Goal: Information Seeking & Learning: Learn about a topic

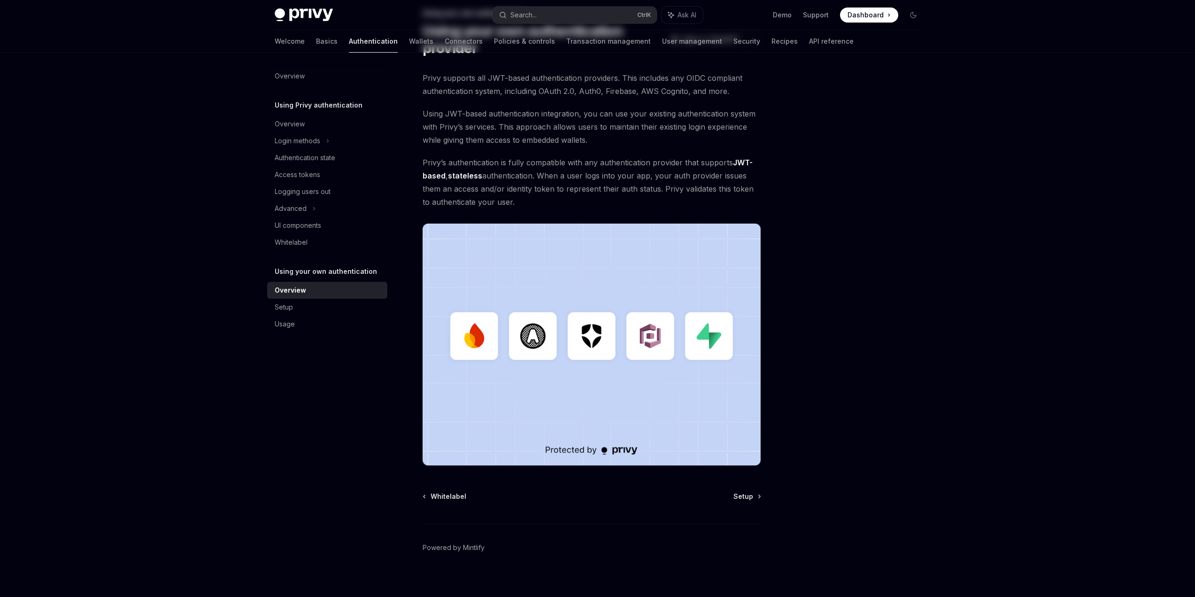
scroll to position [72, 0]
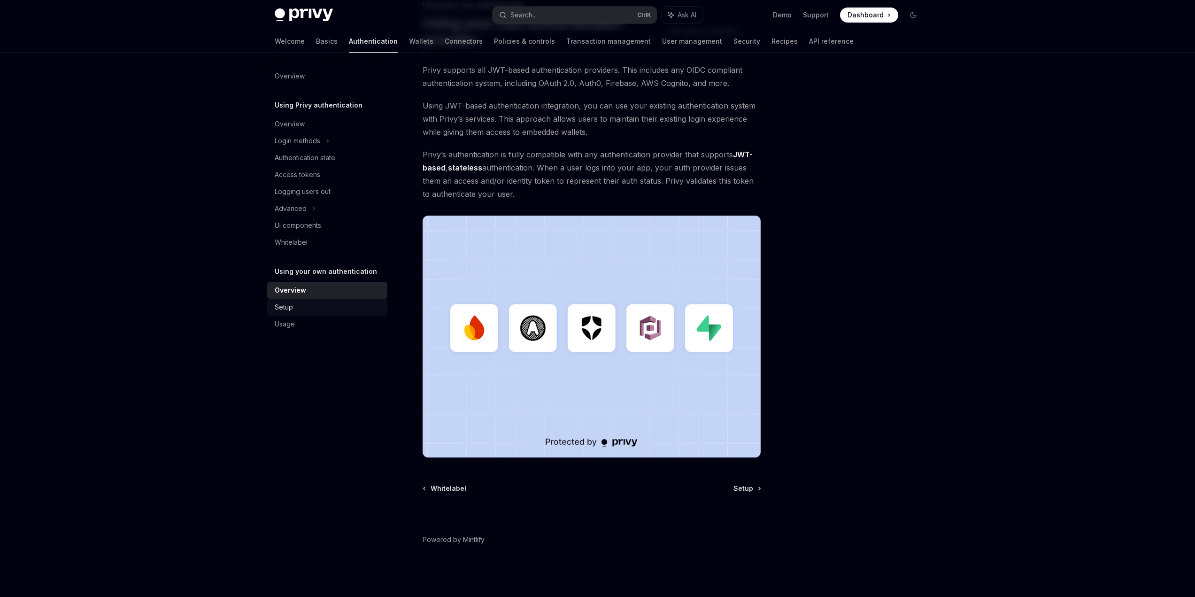
click at [292, 310] on div "Setup" at bounding box center [284, 307] width 18 height 11
type textarea "*"
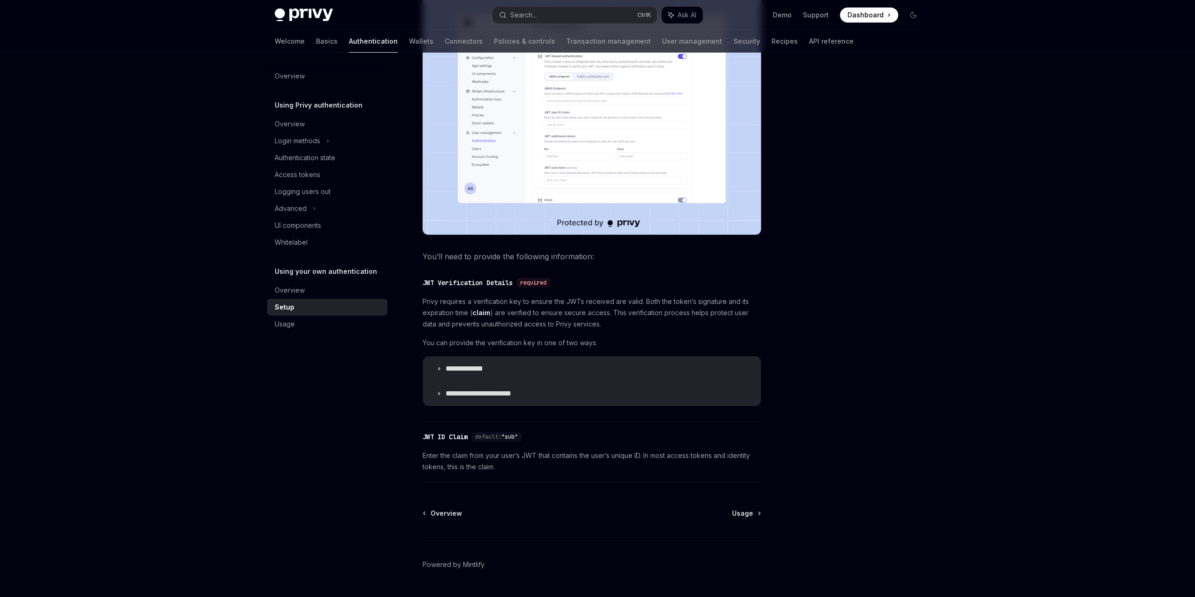
scroll to position [282, 0]
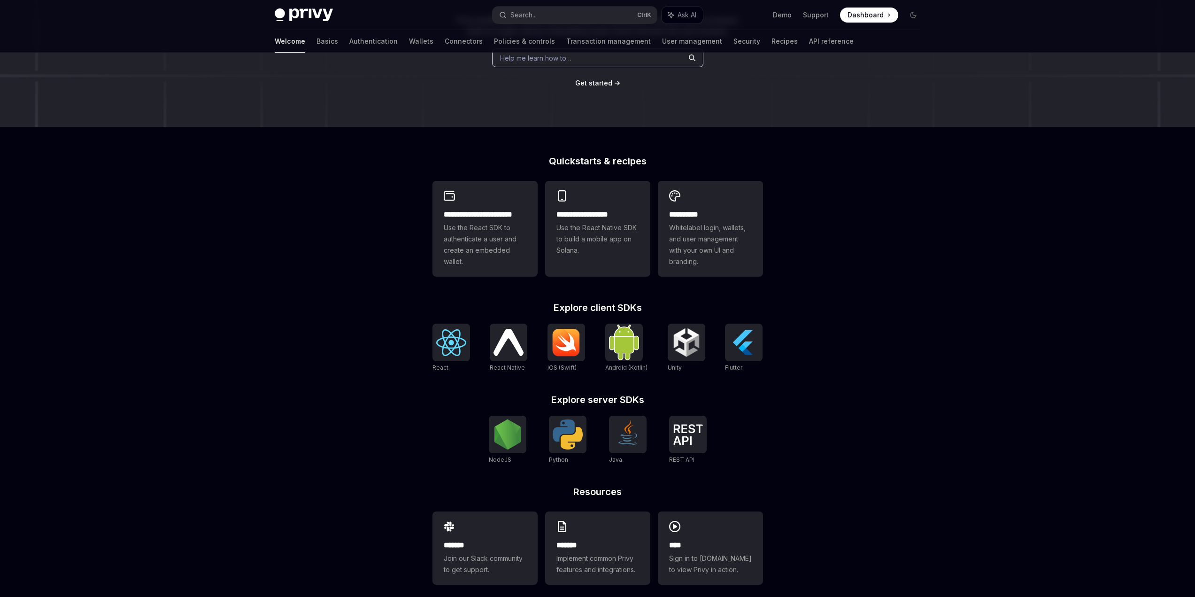
drag, startPoint x: 387, startPoint y: 326, endPoint x: 388, endPoint y: 338, distance: 12.4
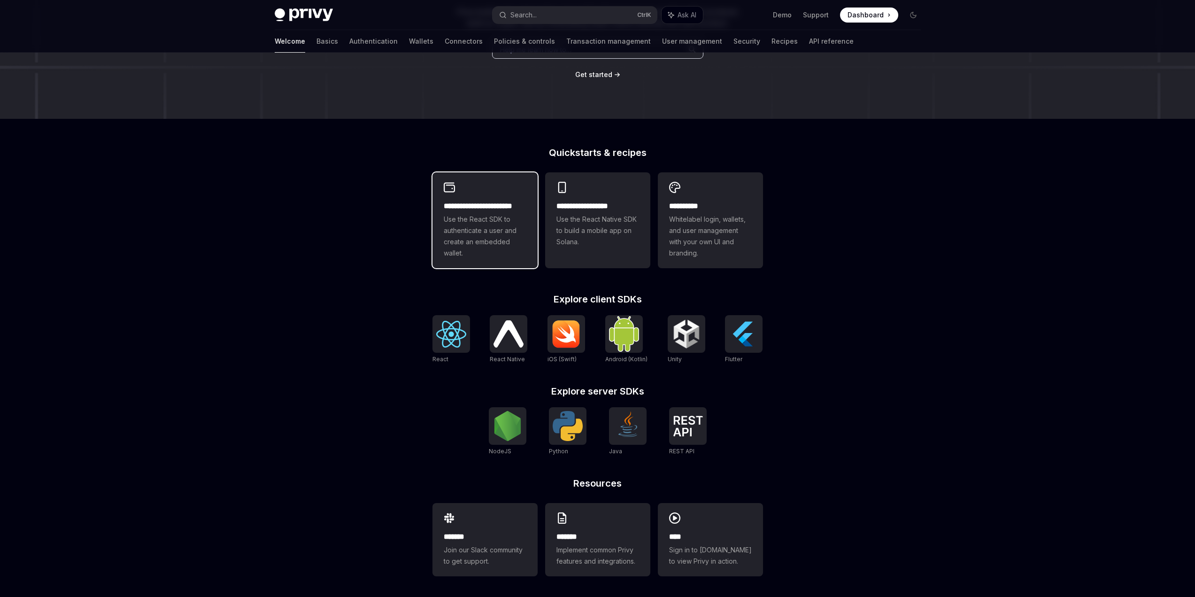
click at [493, 240] on span "Use the React SDK to authenticate a user and create an embedded wallet." at bounding box center [485, 236] width 83 height 45
type textarea "*"
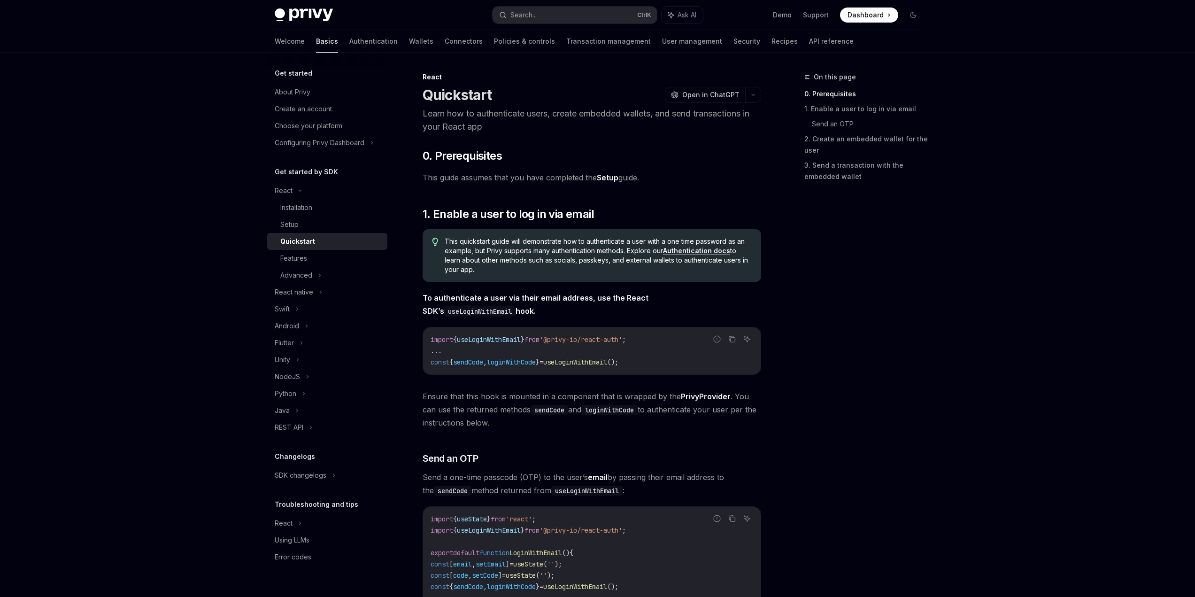
click at [469, 345] on code "import { useLoginWithEmail } from '@privy-io/react-auth' ; ... const { sendCode…" at bounding box center [592, 351] width 323 height 34
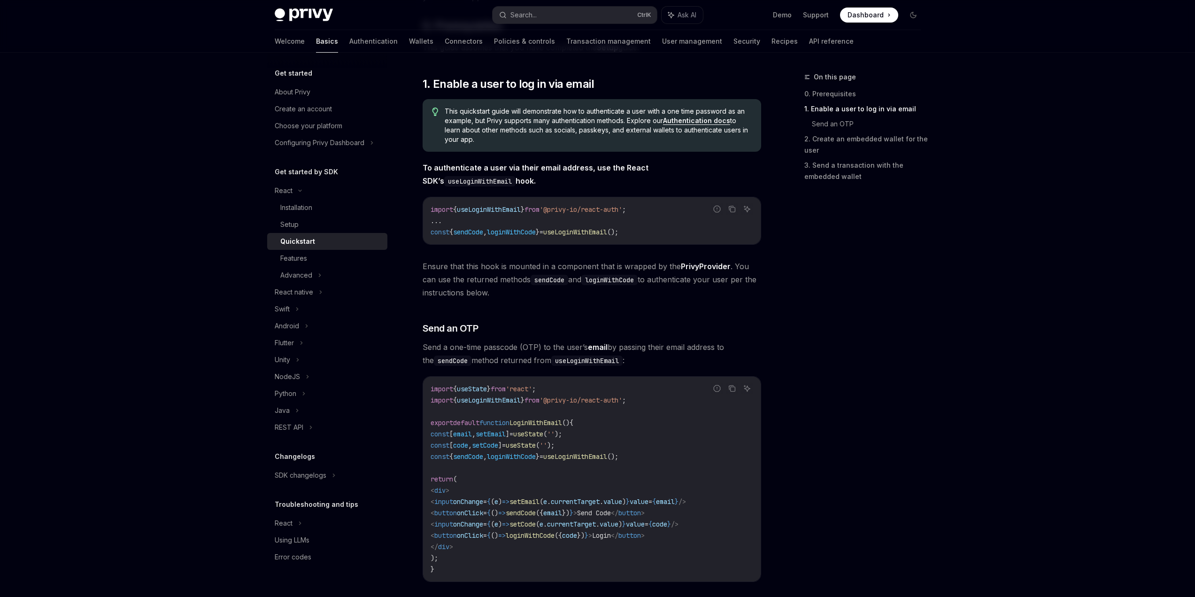
scroll to position [188, 0]
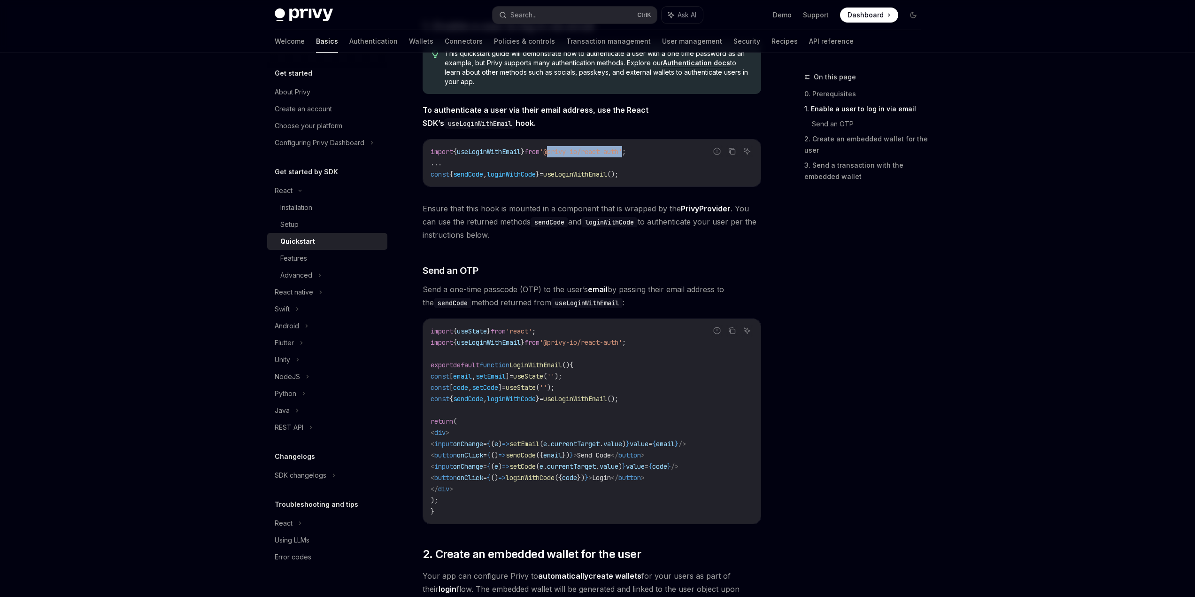
drag, startPoint x: 560, startPoint y: 153, endPoint x: 638, endPoint y: 147, distance: 78.7
click at [638, 147] on code "import { useLoginWithEmail } from '@privy-io/react-auth' ; ... const { sendCode…" at bounding box center [592, 163] width 323 height 34
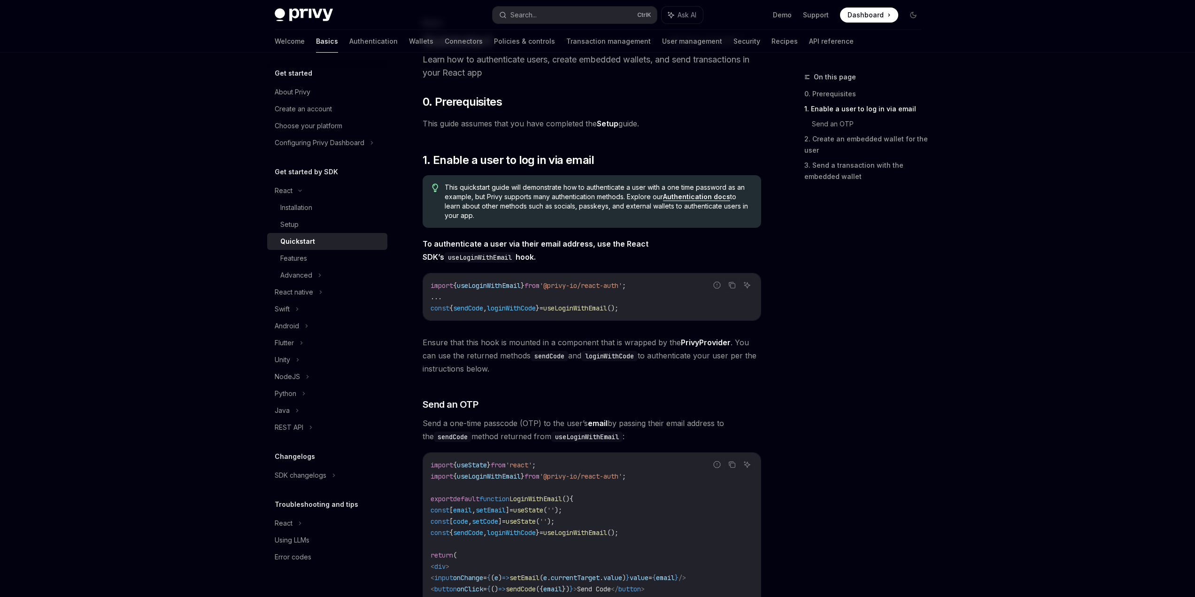
scroll to position [0, 0]
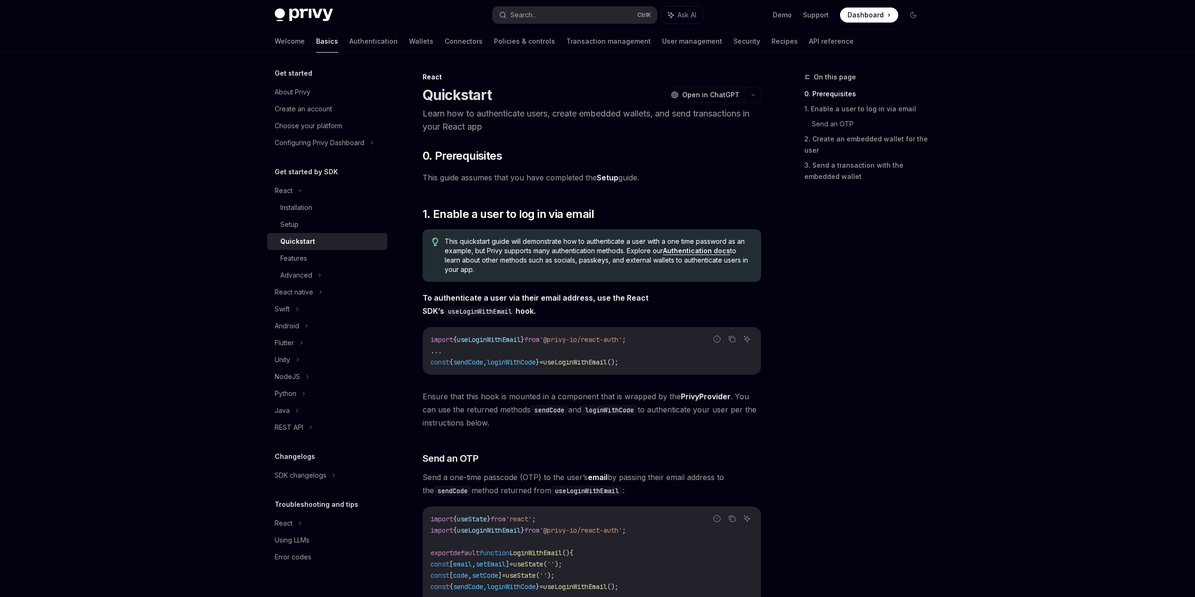
drag, startPoint x: 507, startPoint y: 328, endPoint x: 504, endPoint y: 251, distance: 77.1
drag, startPoint x: 829, startPoint y: 376, endPoint x: 827, endPoint y: 302, distance: 73.8
drag, startPoint x: 598, startPoint y: 314, endPoint x: 603, endPoint y: 117, distance: 197.3
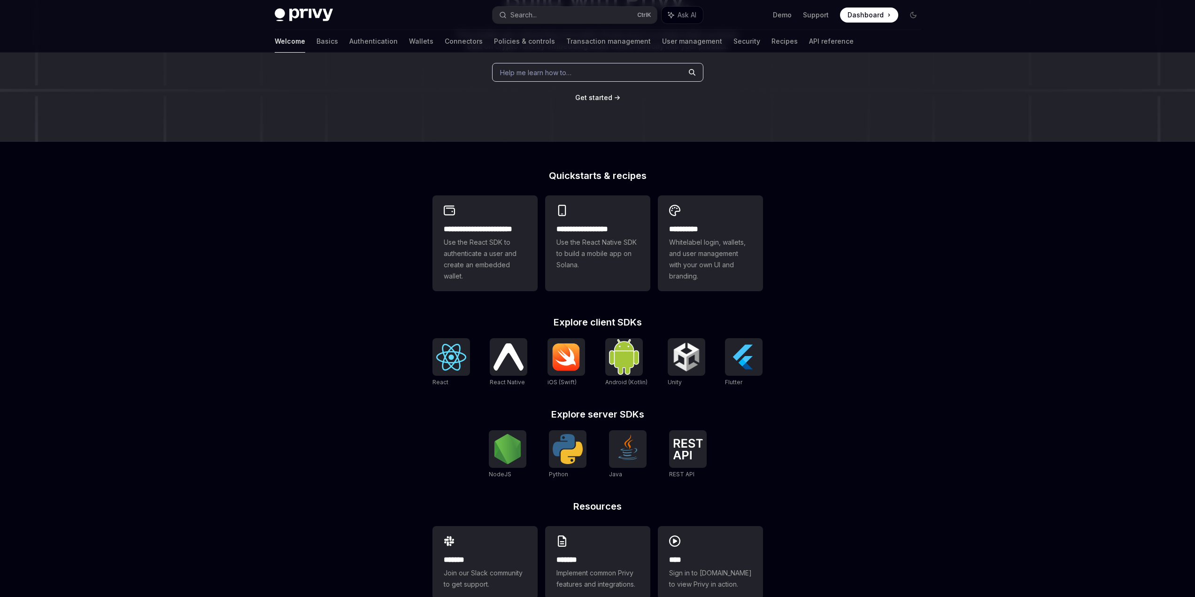
scroll to position [150, 0]
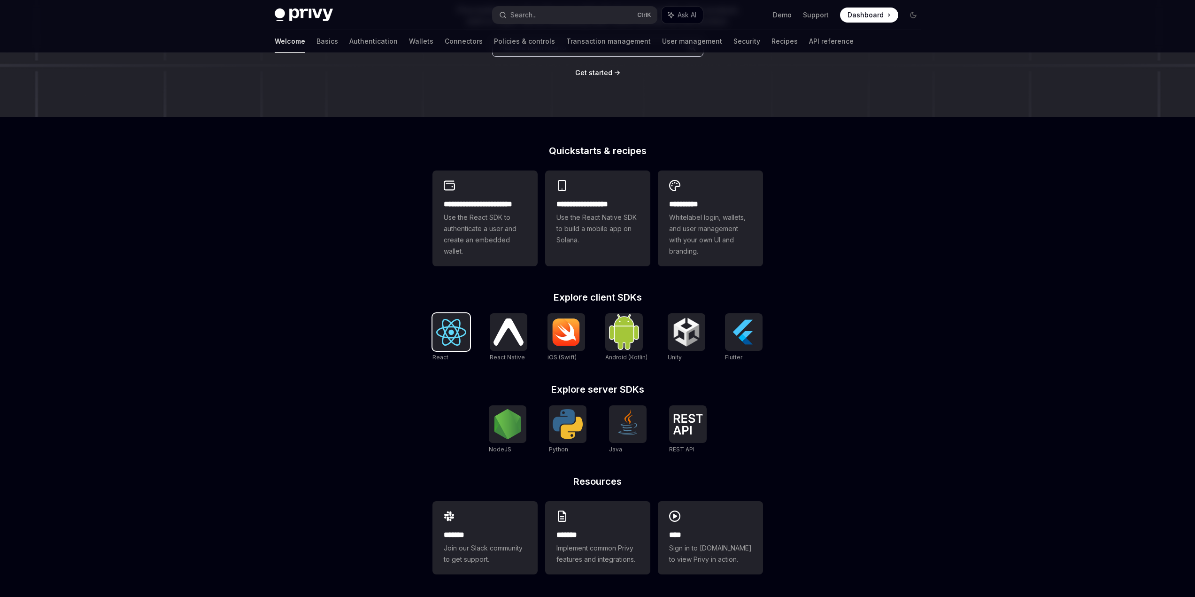
click at [463, 336] on img at bounding box center [451, 332] width 30 height 27
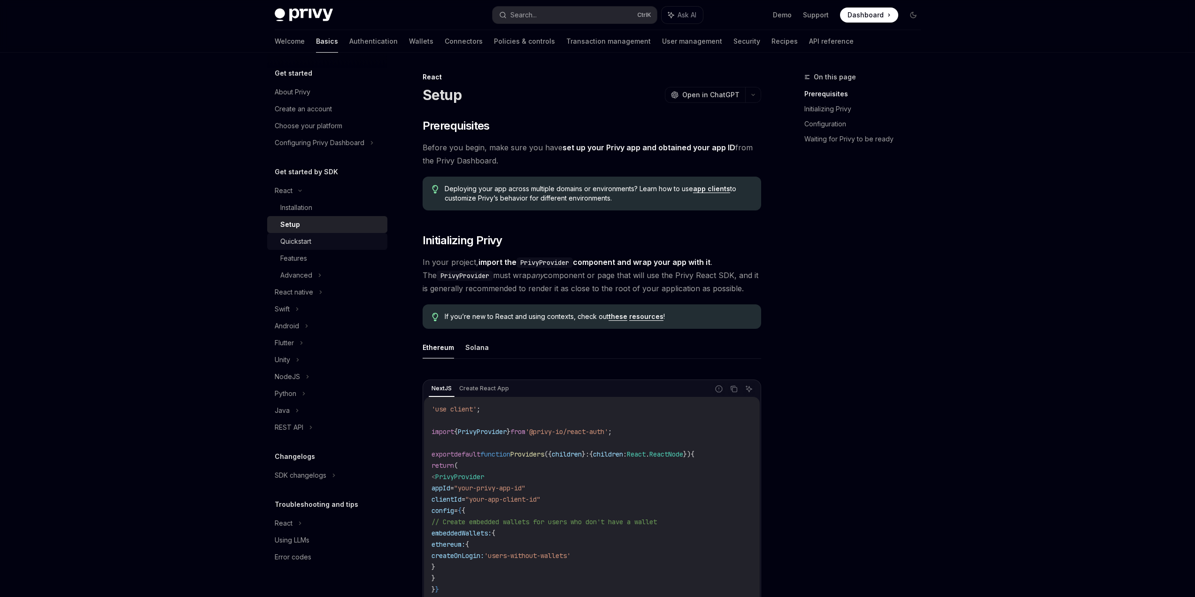
click at [309, 243] on div "Quickstart" at bounding box center [295, 241] width 31 height 11
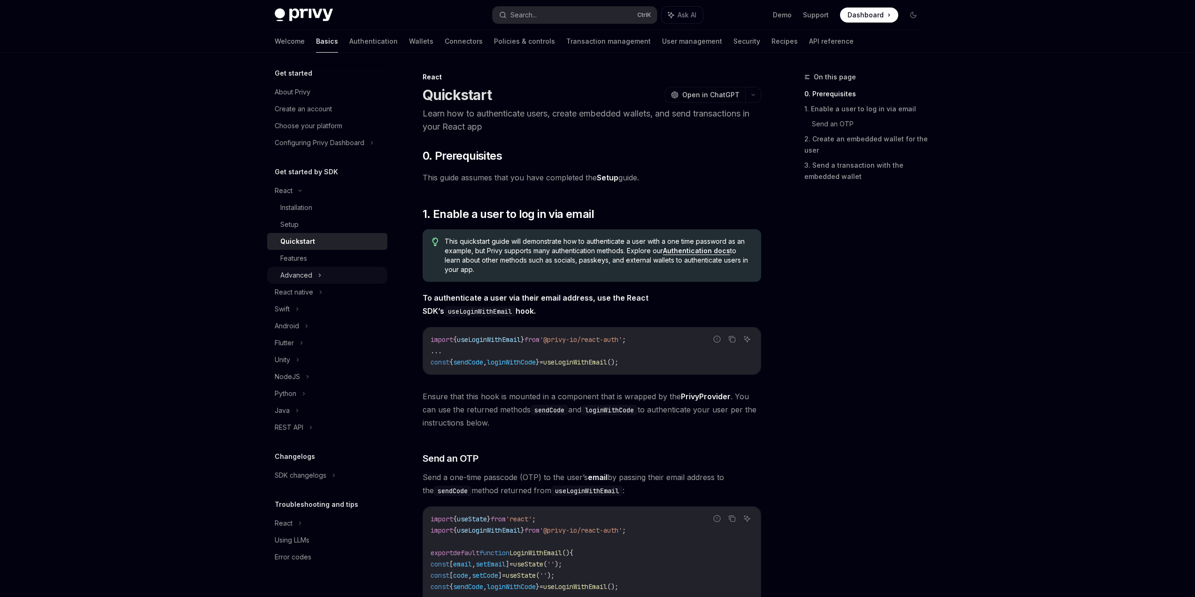
click at [299, 276] on div "Advanced" at bounding box center [296, 275] width 32 height 11
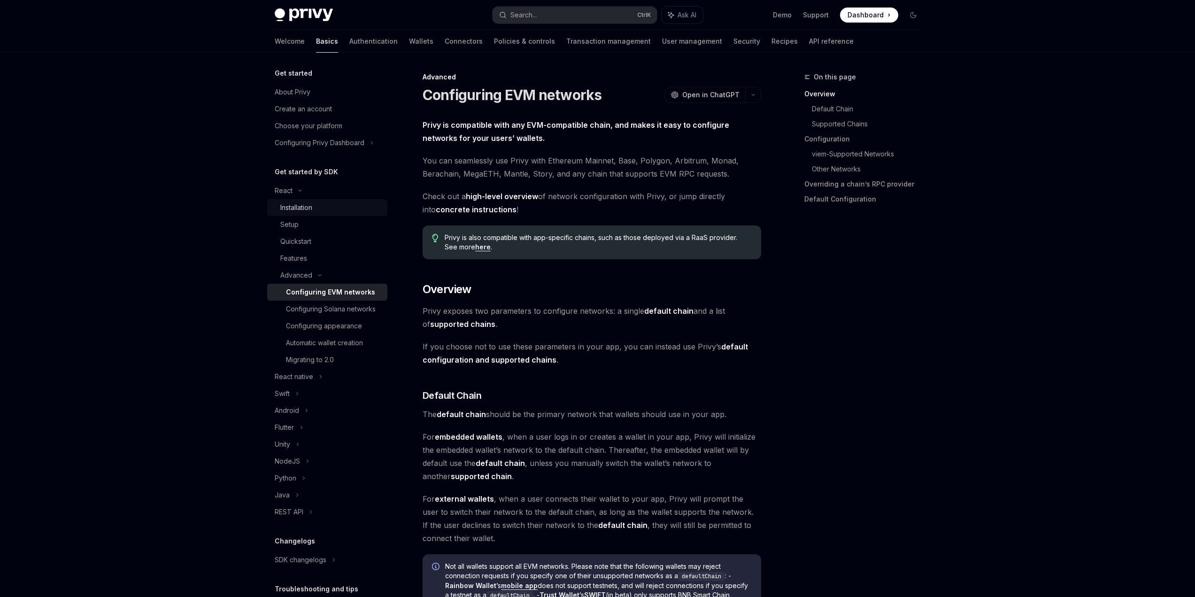
click at [300, 210] on div "Installation" at bounding box center [296, 207] width 32 height 11
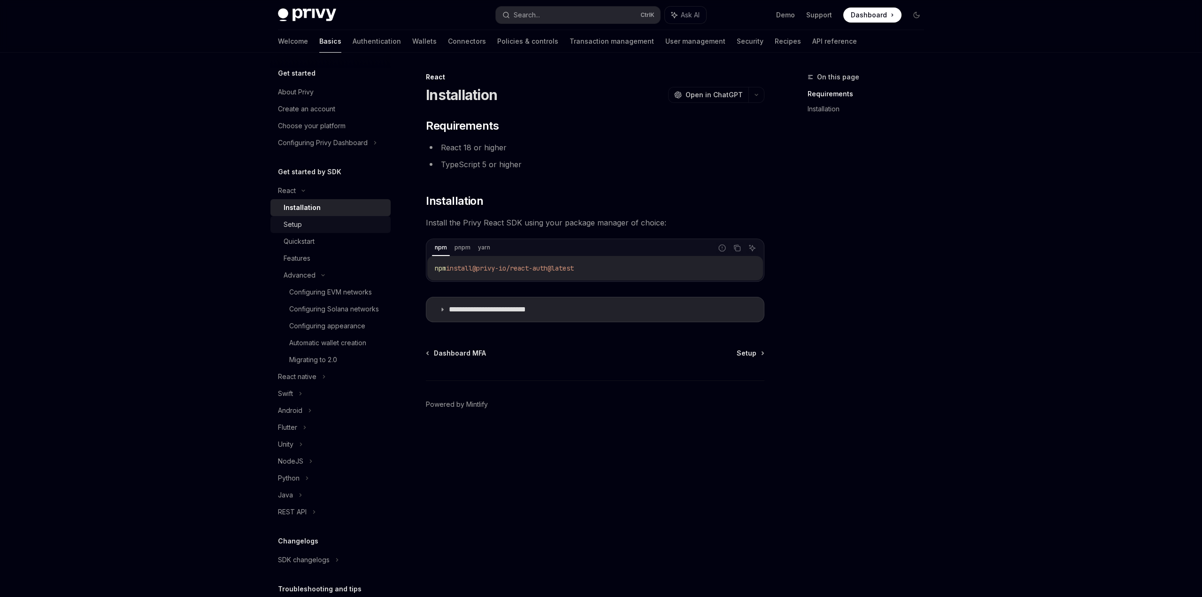
click at [317, 230] on link "Setup" at bounding box center [331, 224] width 120 height 17
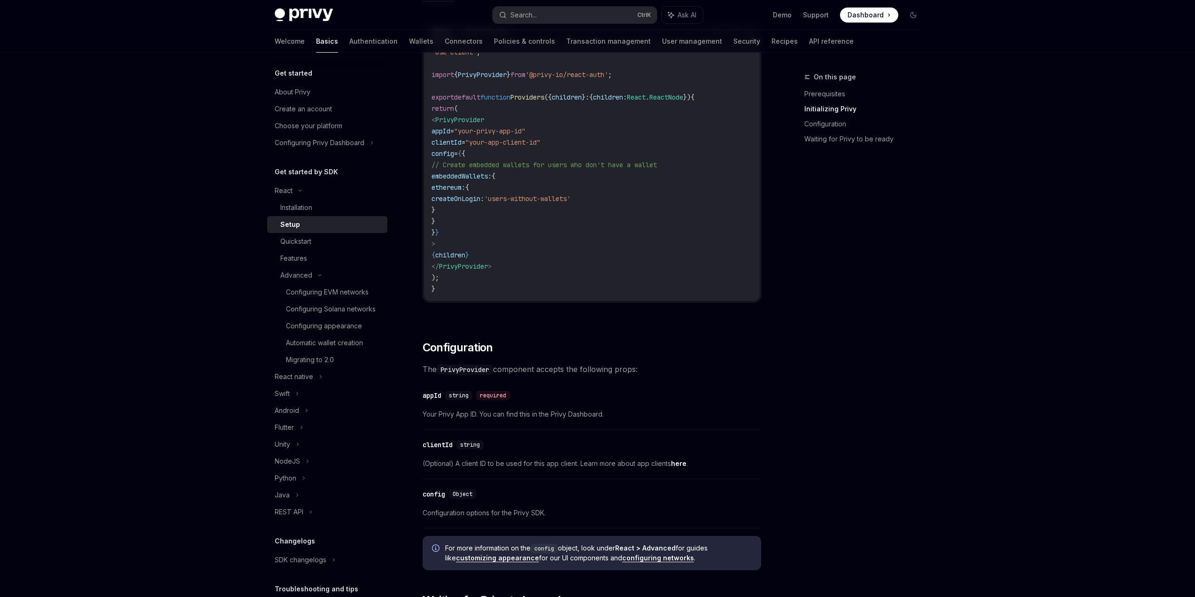
drag, startPoint x: 551, startPoint y: 250, endPoint x: 535, endPoint y: 301, distance: 53.2
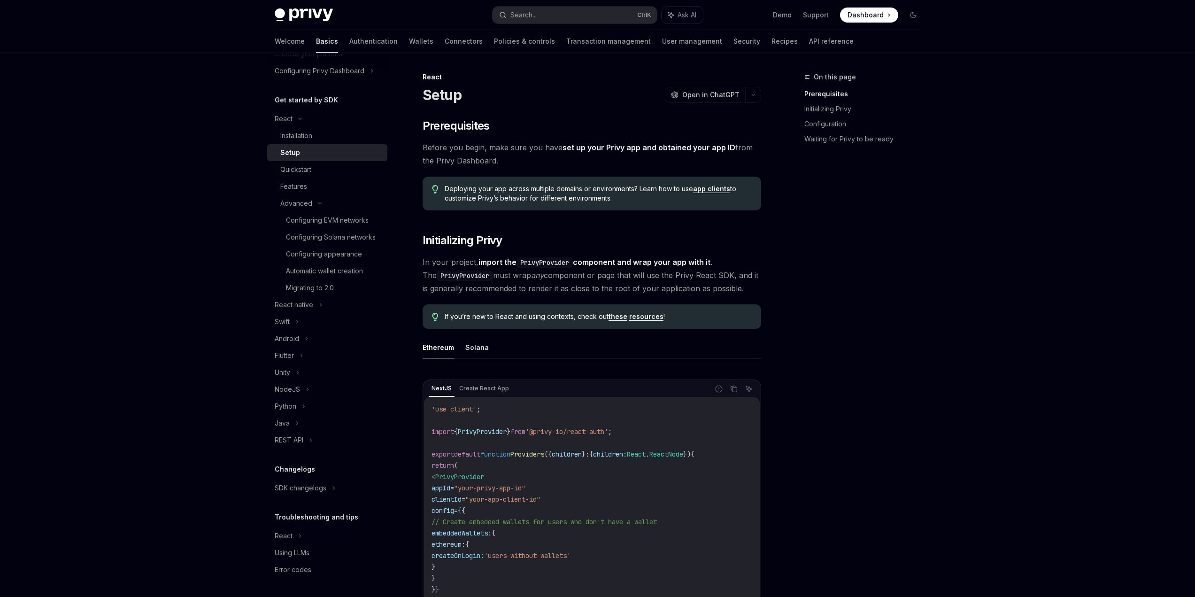
drag, startPoint x: 225, startPoint y: 376, endPoint x: 234, endPoint y: 196, distance: 179.6
click at [610, 190] on span "Deploying your app across multiple domains or environments? Learn how to use ap…" at bounding box center [598, 193] width 307 height 19
click at [620, 192] on span "Deploying your app across multiple domains or environments? Learn how to use ap…" at bounding box center [598, 193] width 307 height 19
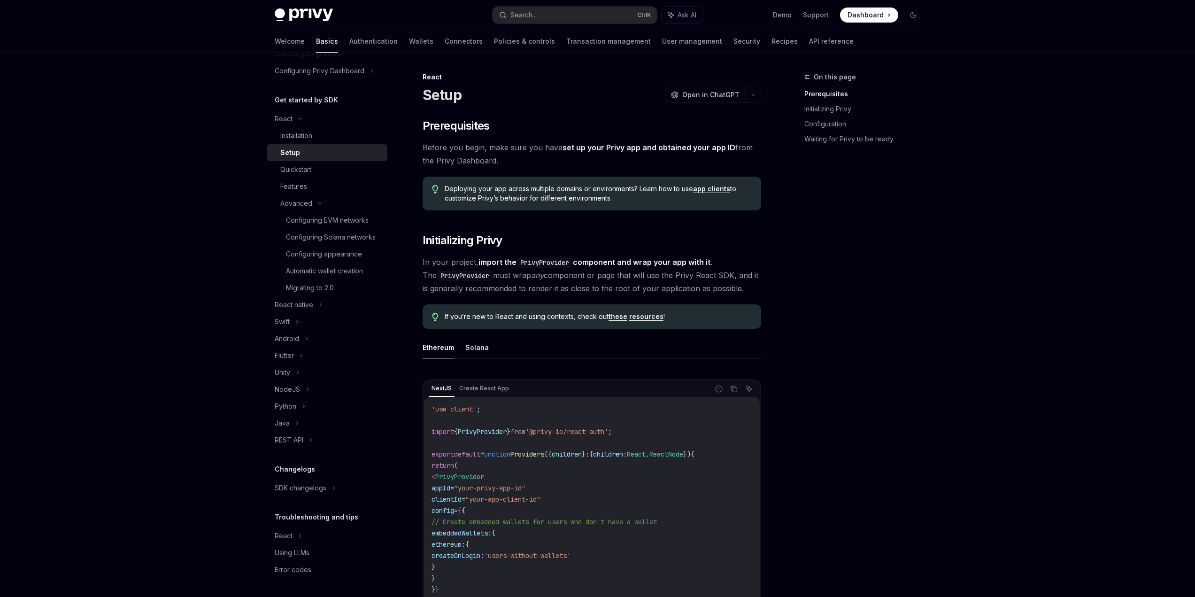
drag, startPoint x: 624, startPoint y: 199, endPoint x: 453, endPoint y: 183, distance: 172.2
click at [453, 183] on div "Deploying your app across multiple domains or environments? Learn how to use ap…" at bounding box center [592, 194] width 339 height 34
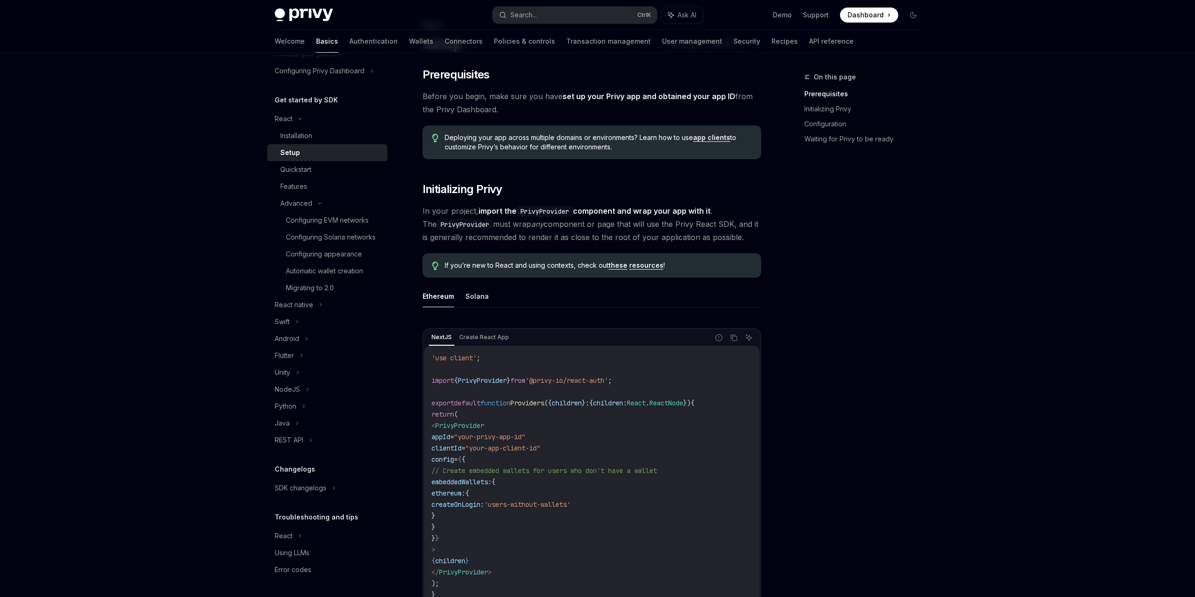
drag, startPoint x: 506, startPoint y: 240, endPoint x: 501, endPoint y: 265, distance: 25.4
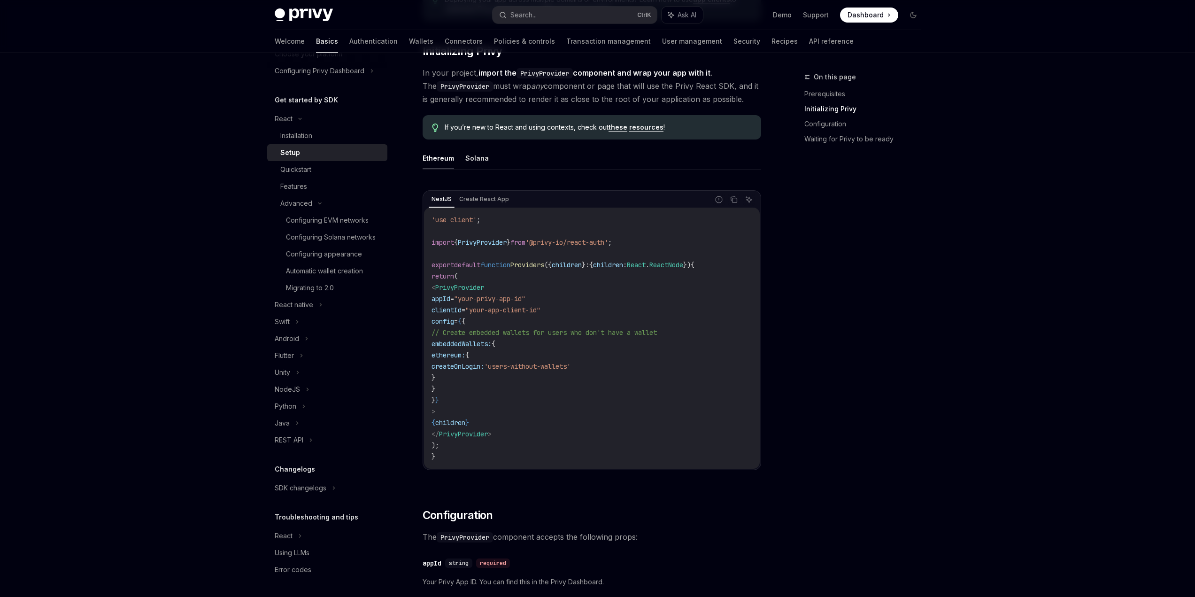
drag, startPoint x: 524, startPoint y: 246, endPoint x: 516, endPoint y: 287, distance: 42.2
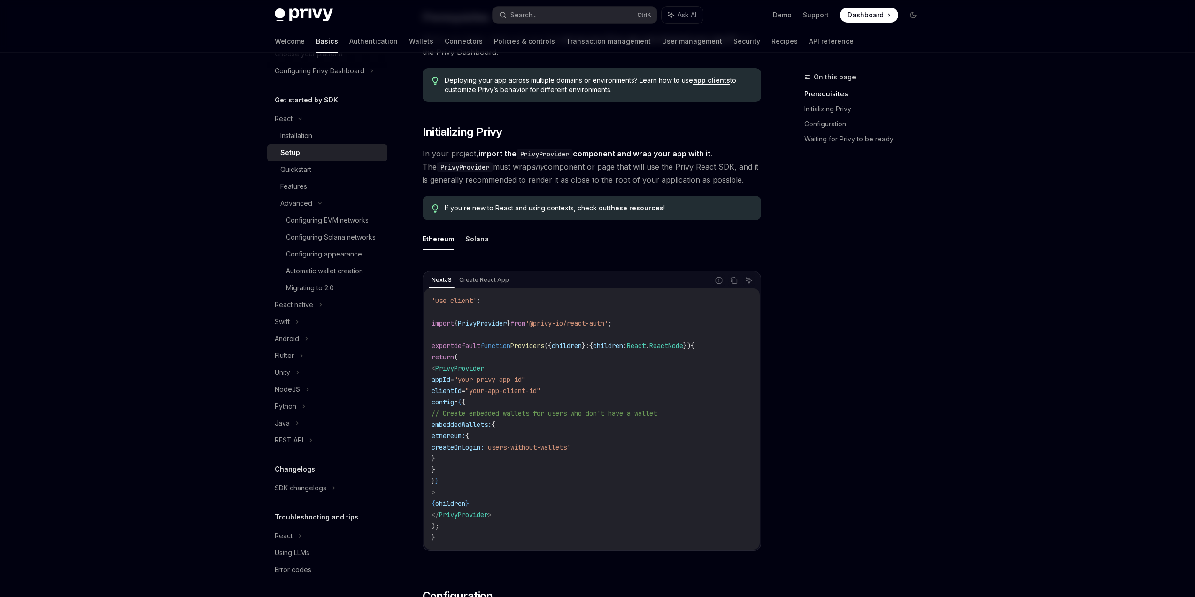
drag, startPoint x: 603, startPoint y: 316, endPoint x: 601, endPoint y: 291, distance: 24.5
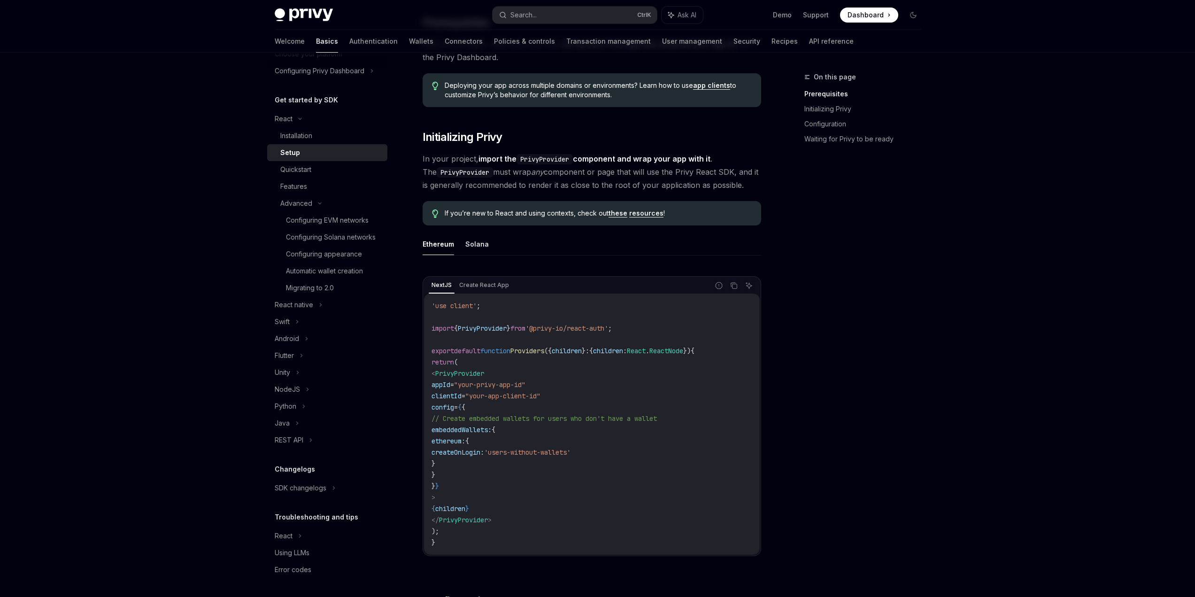
click at [519, 175] on span "In your project, import the PrivyProvider component and wrap your app with it .…" at bounding box center [592, 171] width 339 height 39
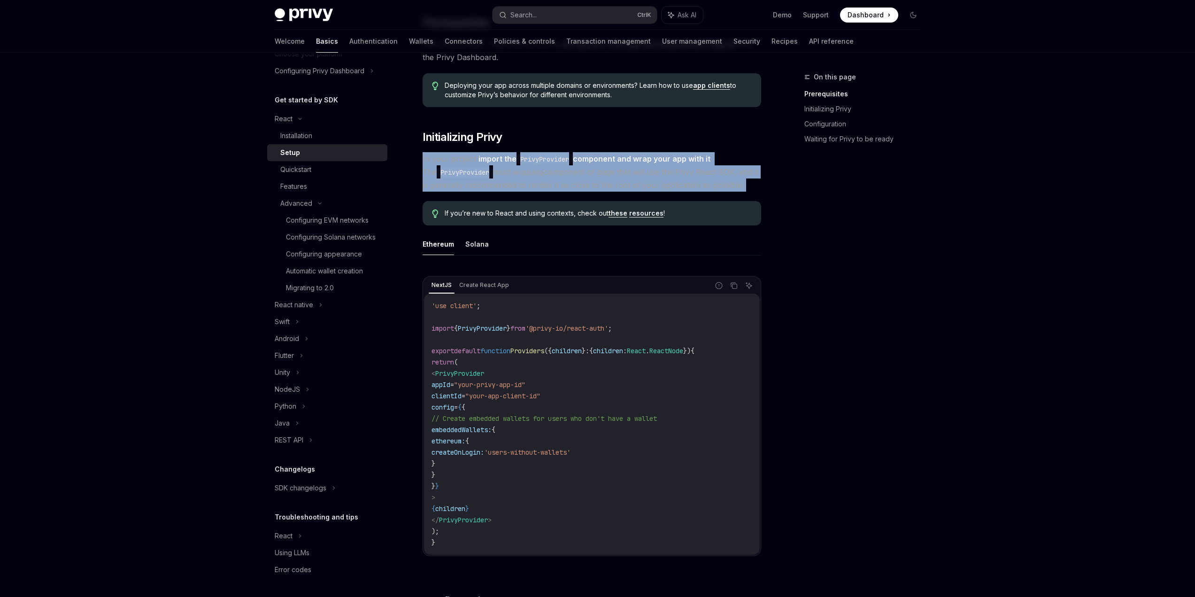
click at [519, 175] on span "In your project, import the PrivyProvider component and wrap your app with it .…" at bounding box center [592, 171] width 339 height 39
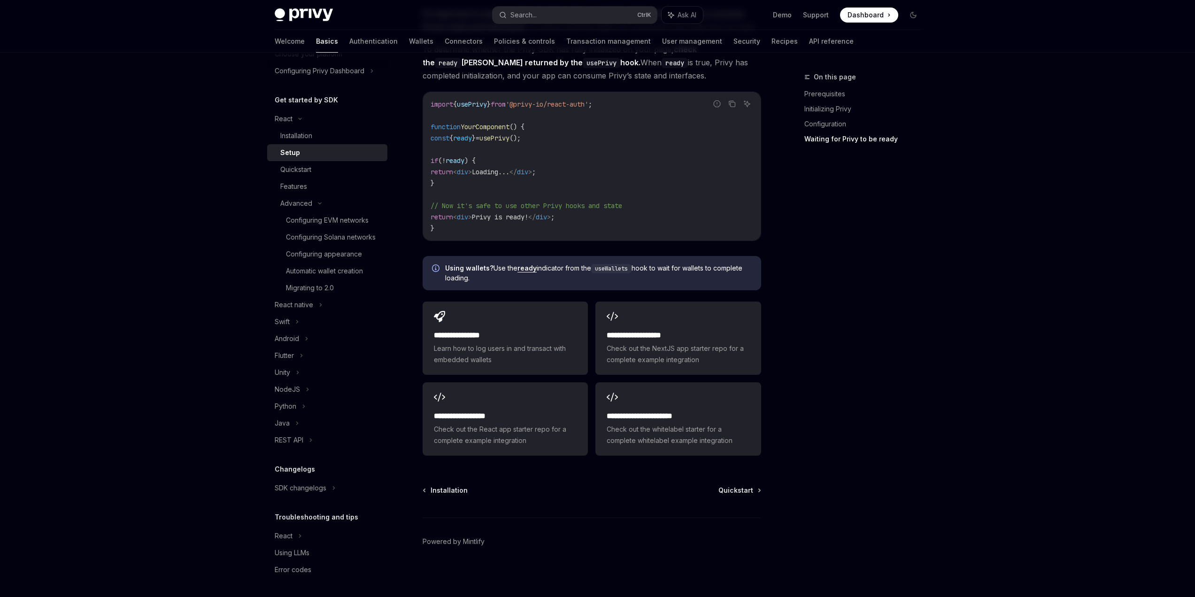
scroll to position [995, 0]
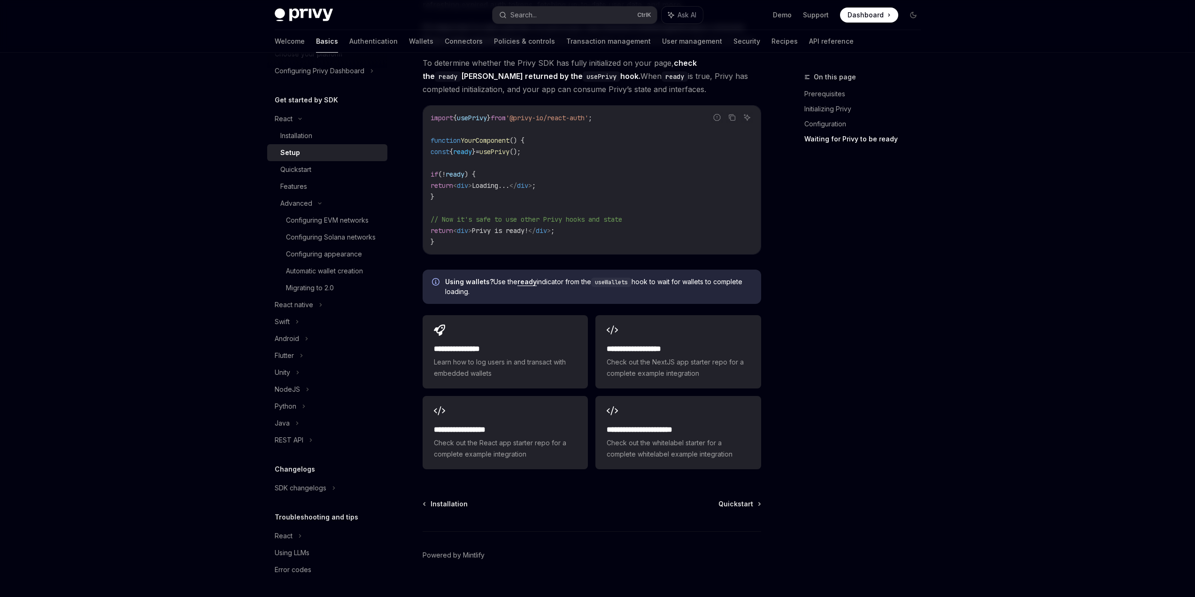
drag, startPoint x: 584, startPoint y: 495, endPoint x: 553, endPoint y: 267, distance: 229.8
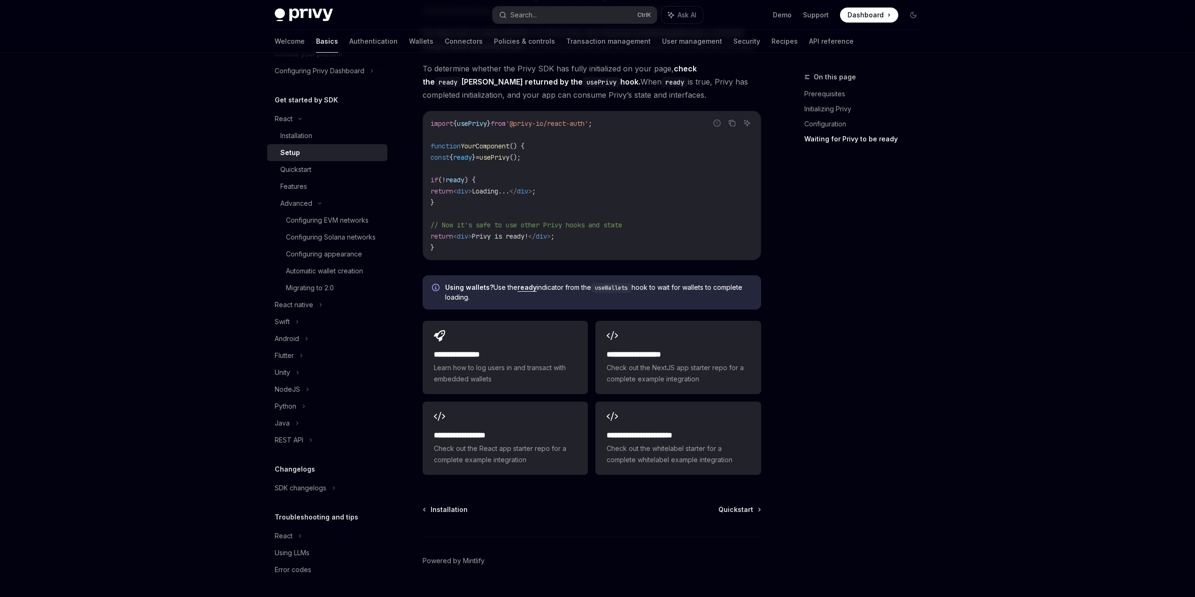
drag, startPoint x: 173, startPoint y: 144, endPoint x: 195, endPoint y: 163, distance: 29.6
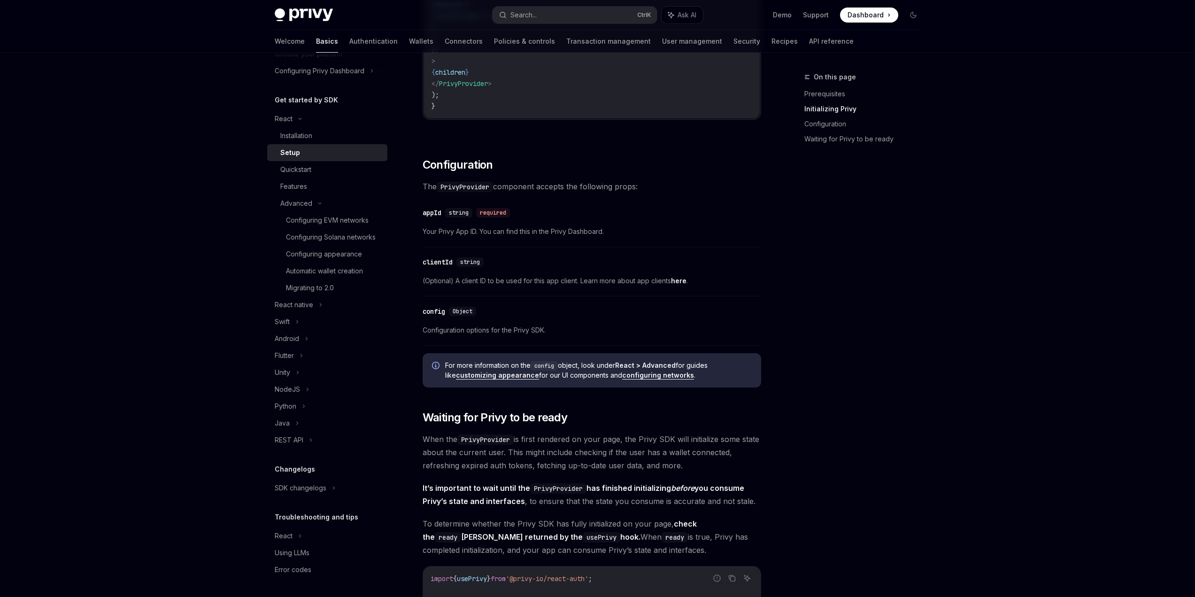
scroll to position [214, 0]
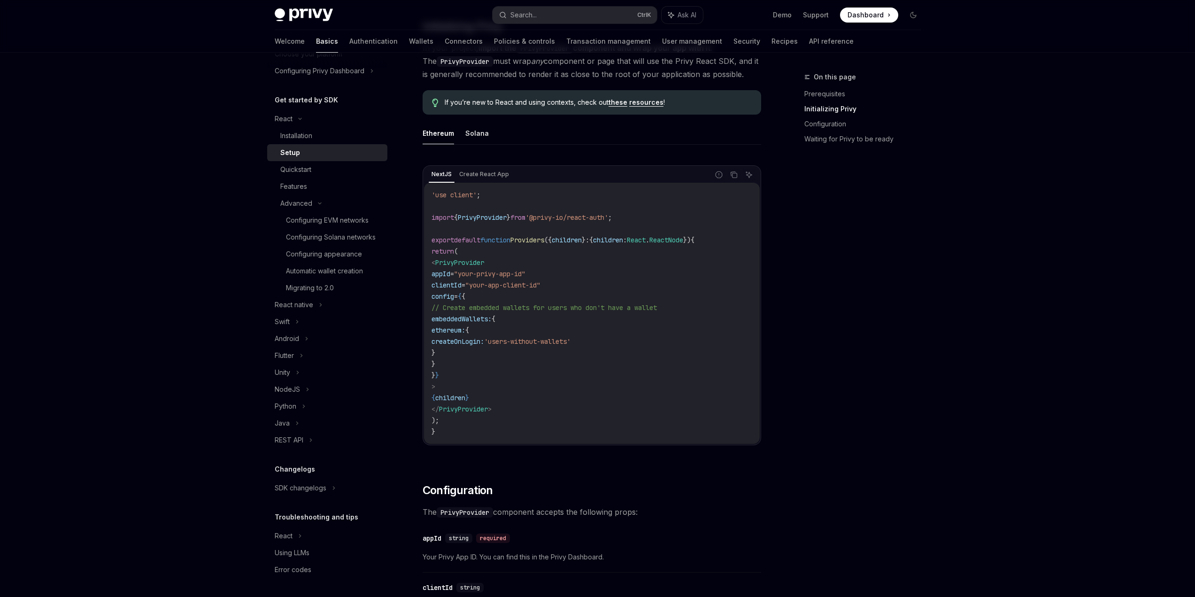
drag, startPoint x: 217, startPoint y: 49, endPoint x: 250, endPoint y: 85, distance: 49.2
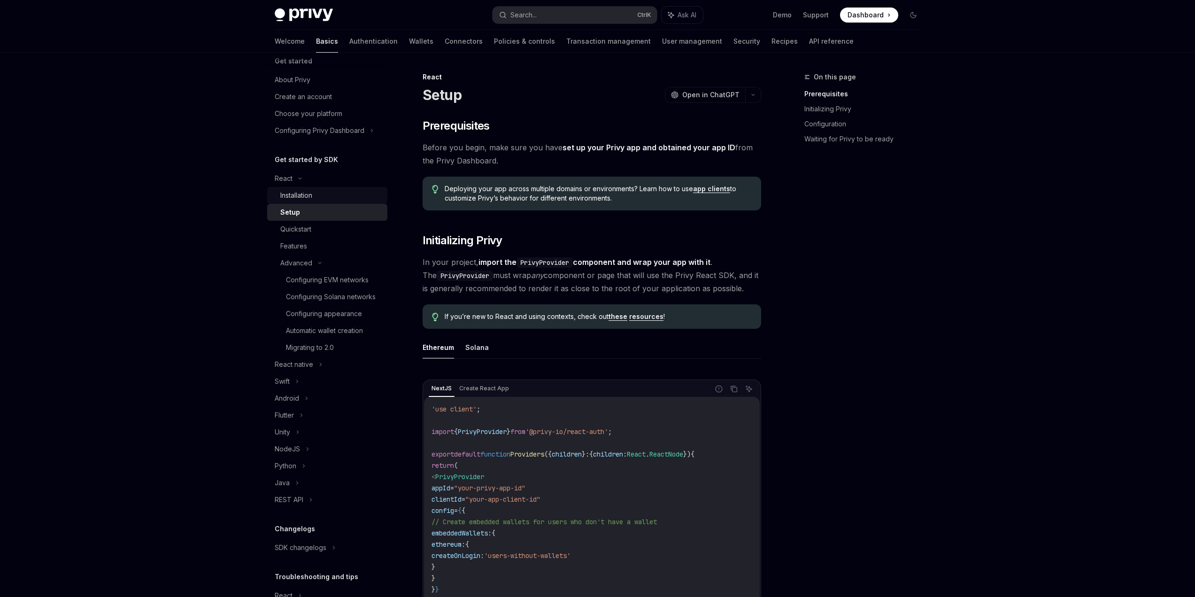
scroll to position [0, 0]
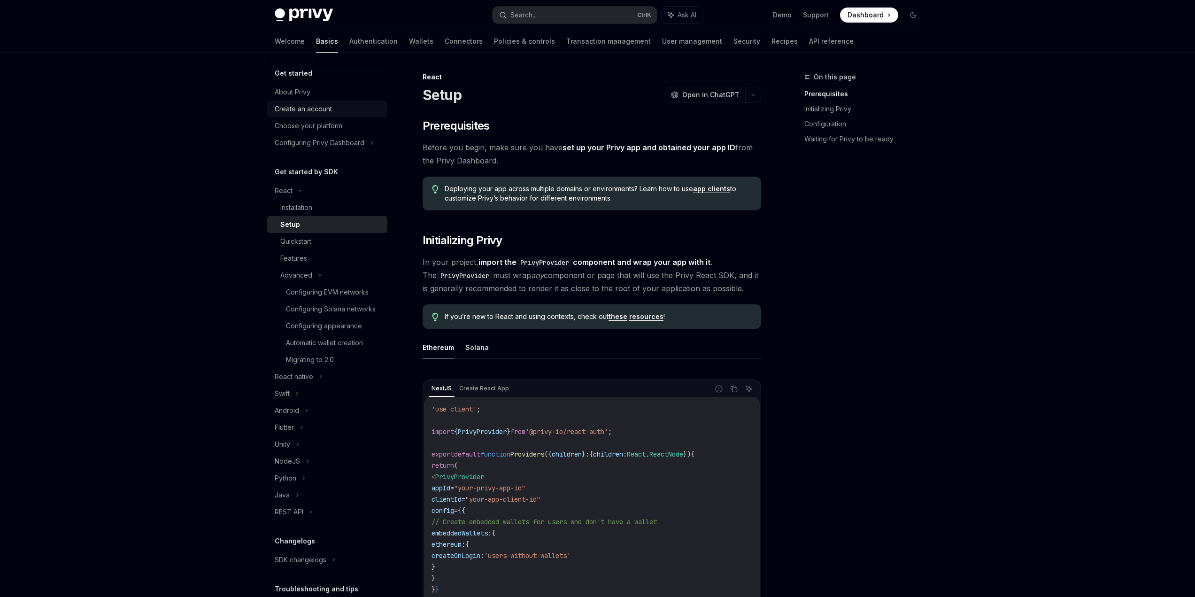
click at [317, 105] on div "Create an account" at bounding box center [303, 108] width 57 height 11
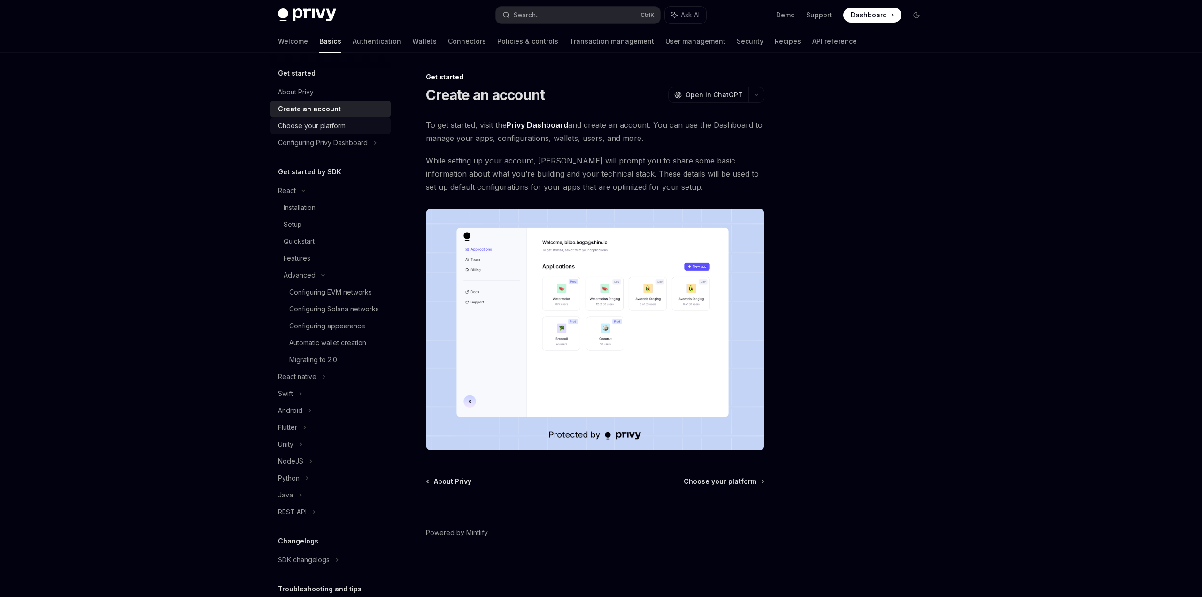
click at [322, 124] on div "Choose your platform" at bounding box center [312, 125] width 68 height 11
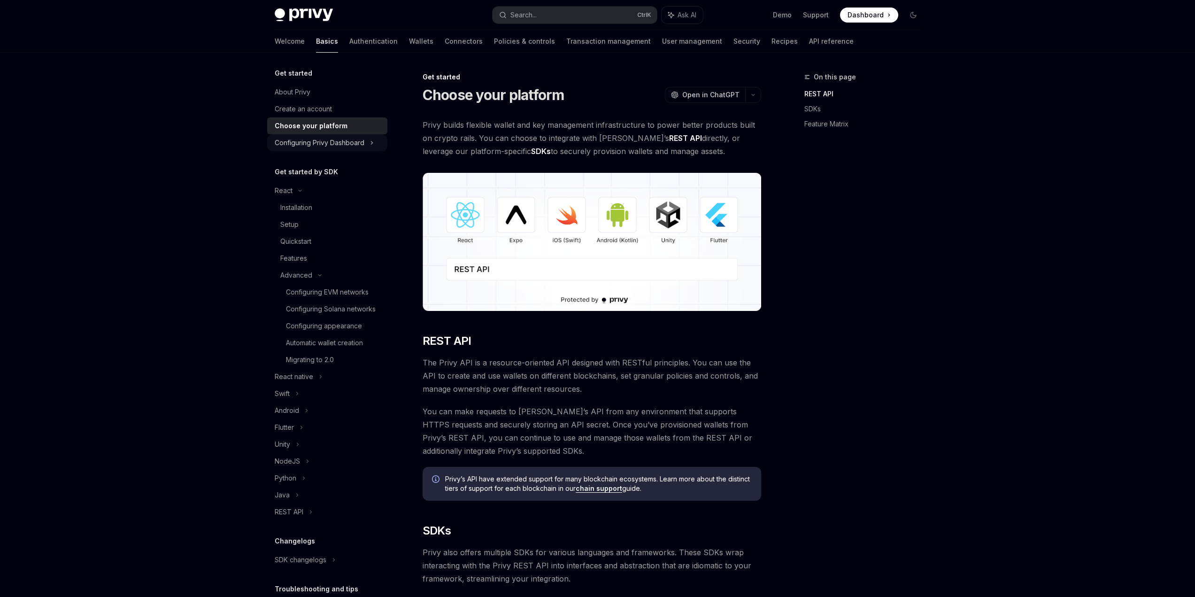
click at [325, 138] on div "Configuring Privy Dashboard" at bounding box center [320, 142] width 90 height 11
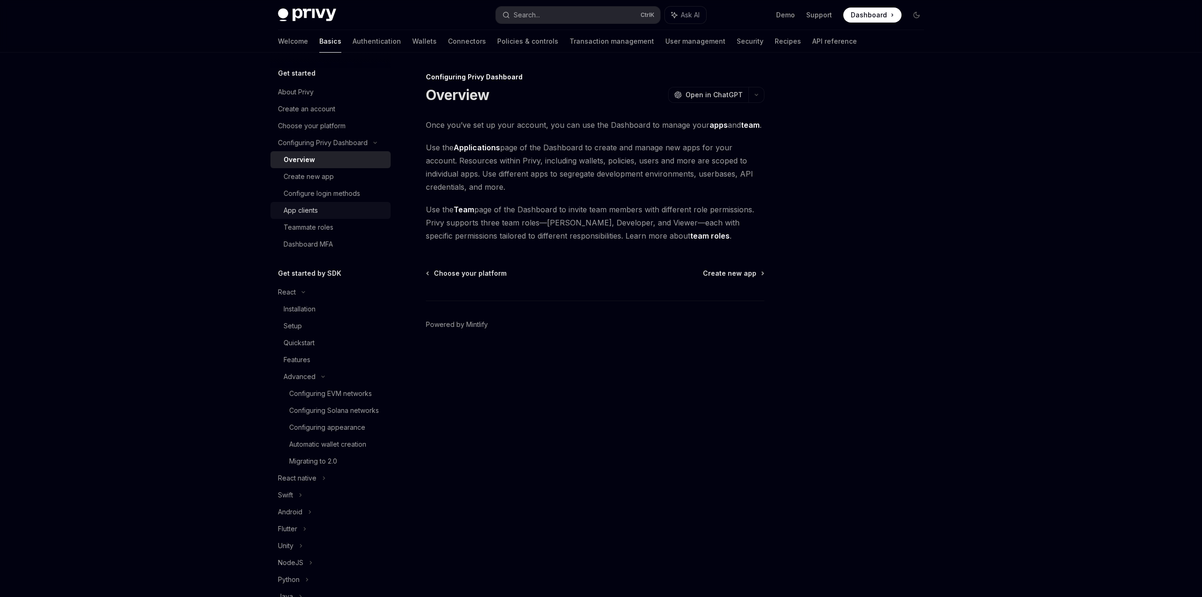
click at [310, 214] on div "App clients" at bounding box center [301, 210] width 34 height 11
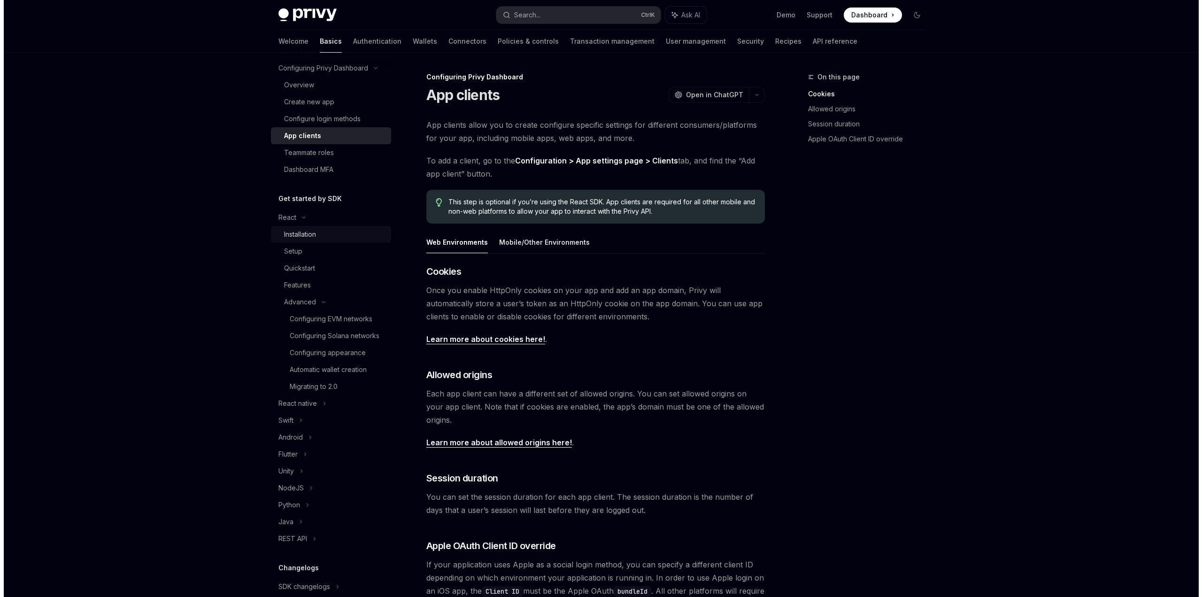
scroll to position [94, 0]
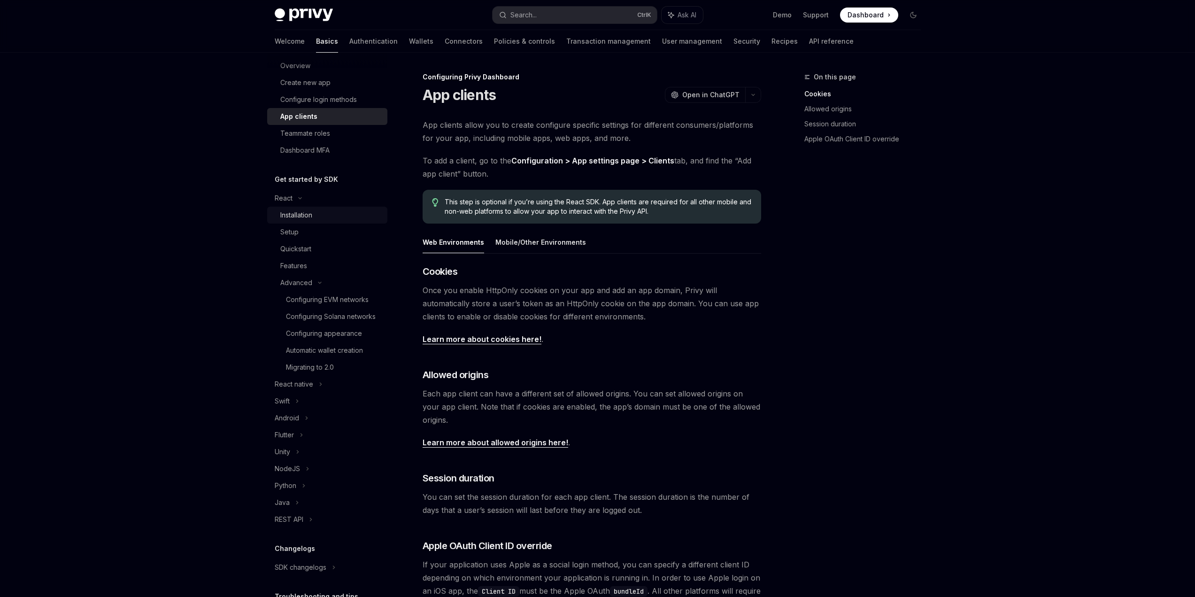
click at [323, 215] on div "Installation" at bounding box center [330, 214] width 101 height 11
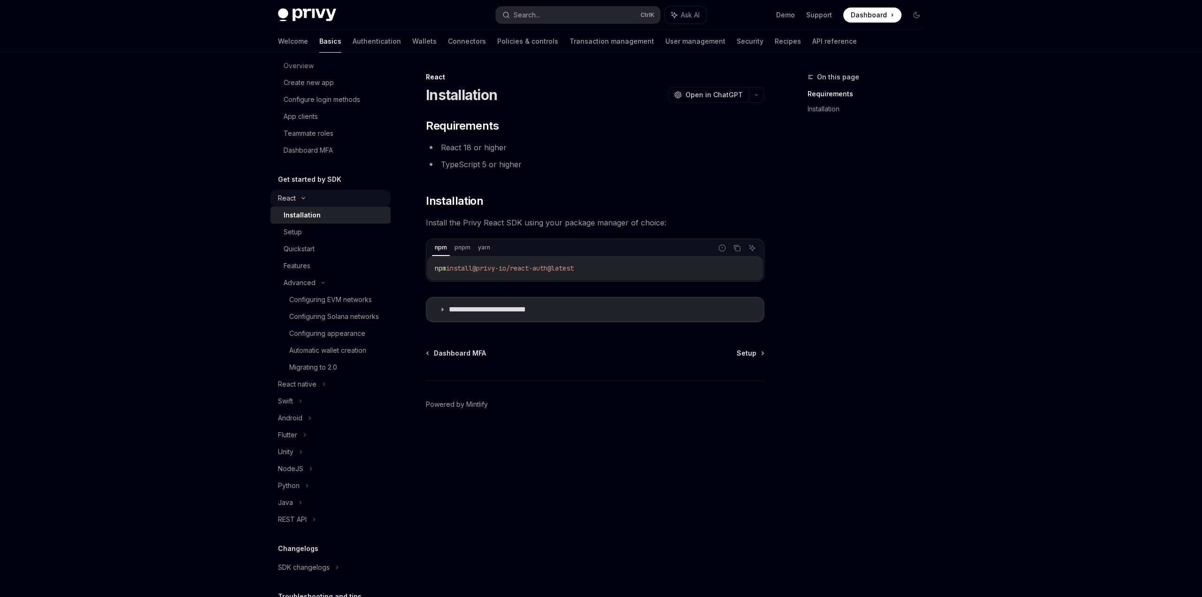
click at [294, 196] on div "React" at bounding box center [287, 198] width 18 height 11
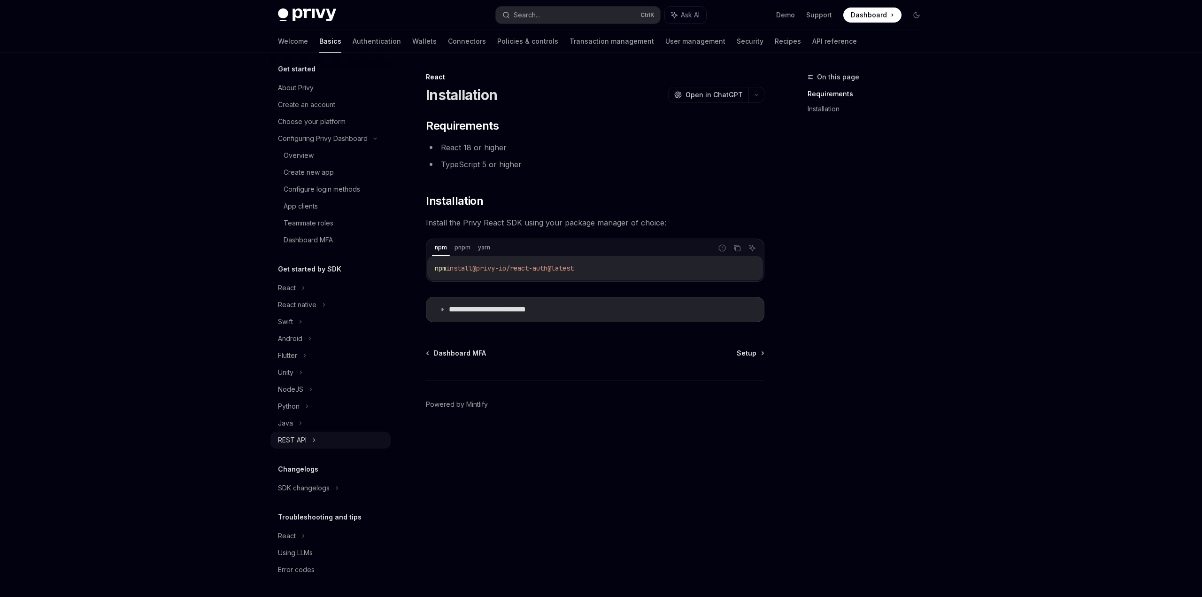
click at [304, 439] on div "REST API" at bounding box center [292, 439] width 29 height 11
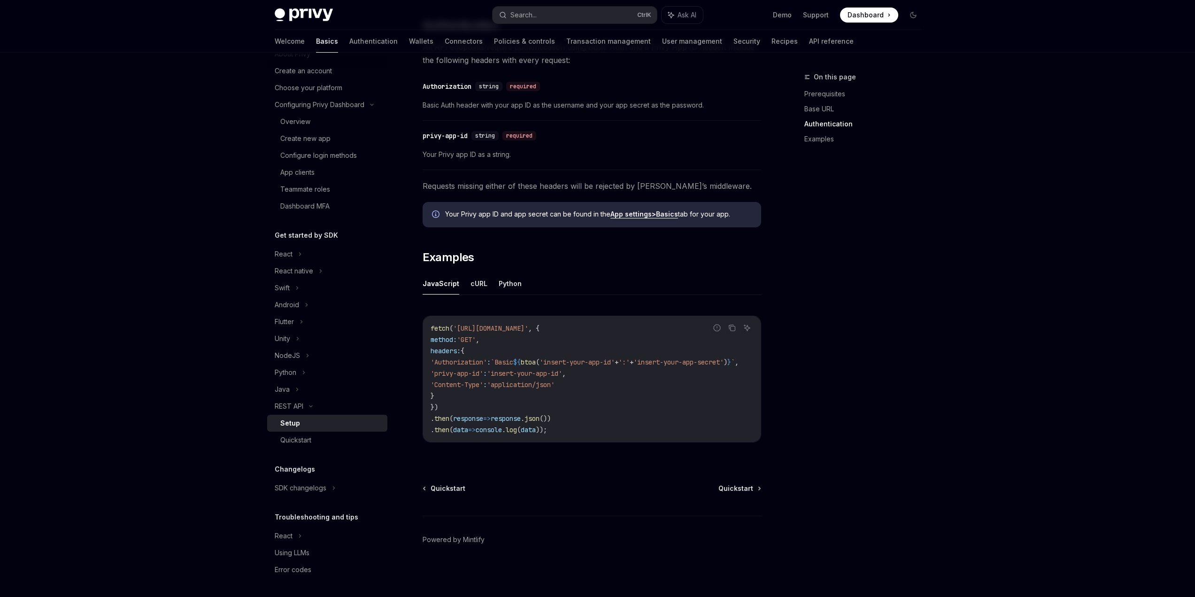
scroll to position [297, 0]
click at [293, 255] on div "React" at bounding box center [327, 254] width 120 height 17
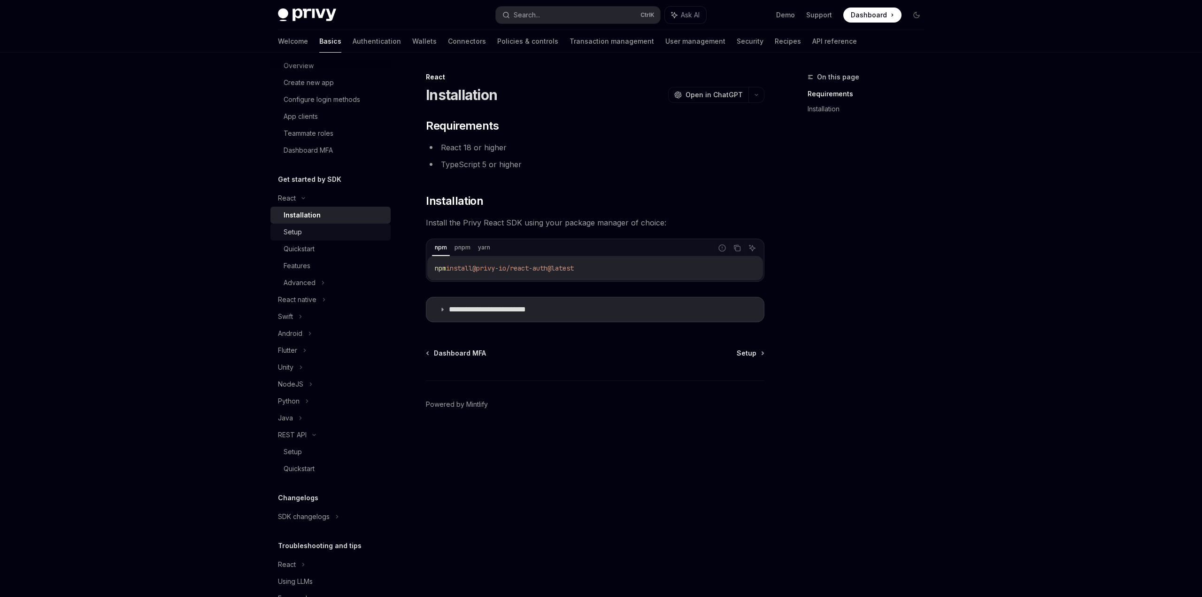
click at [319, 232] on div "Setup" at bounding box center [334, 231] width 101 height 11
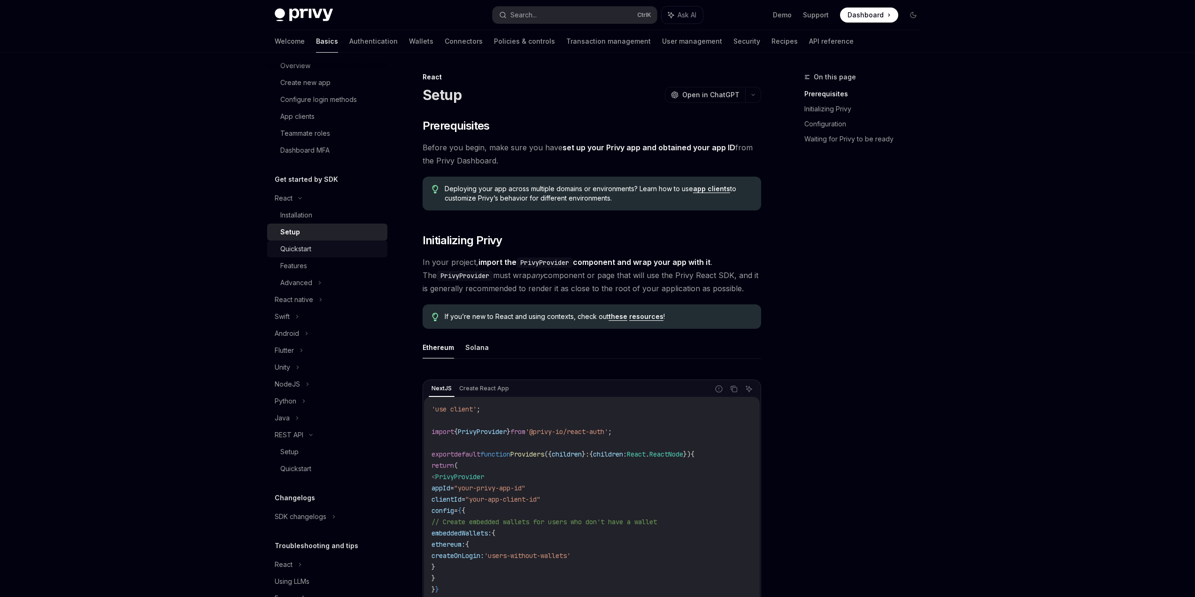
click at [312, 248] on div "Quickstart" at bounding box center [330, 248] width 101 height 11
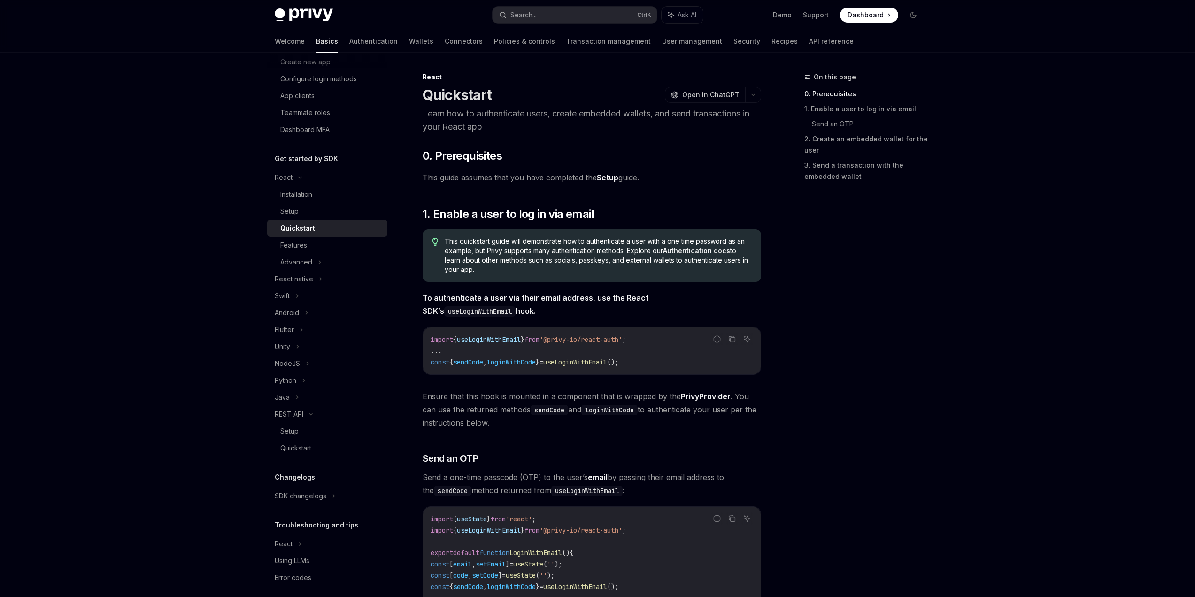
scroll to position [123, 0]
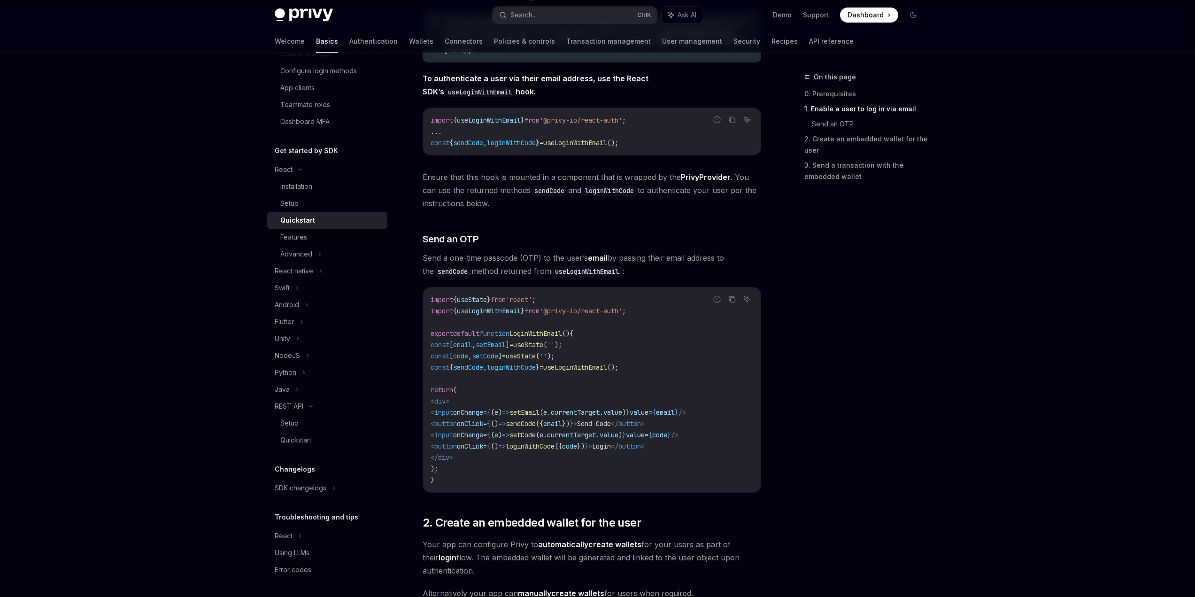
drag, startPoint x: 422, startPoint y: 287, endPoint x: 411, endPoint y: 320, distance: 34.5
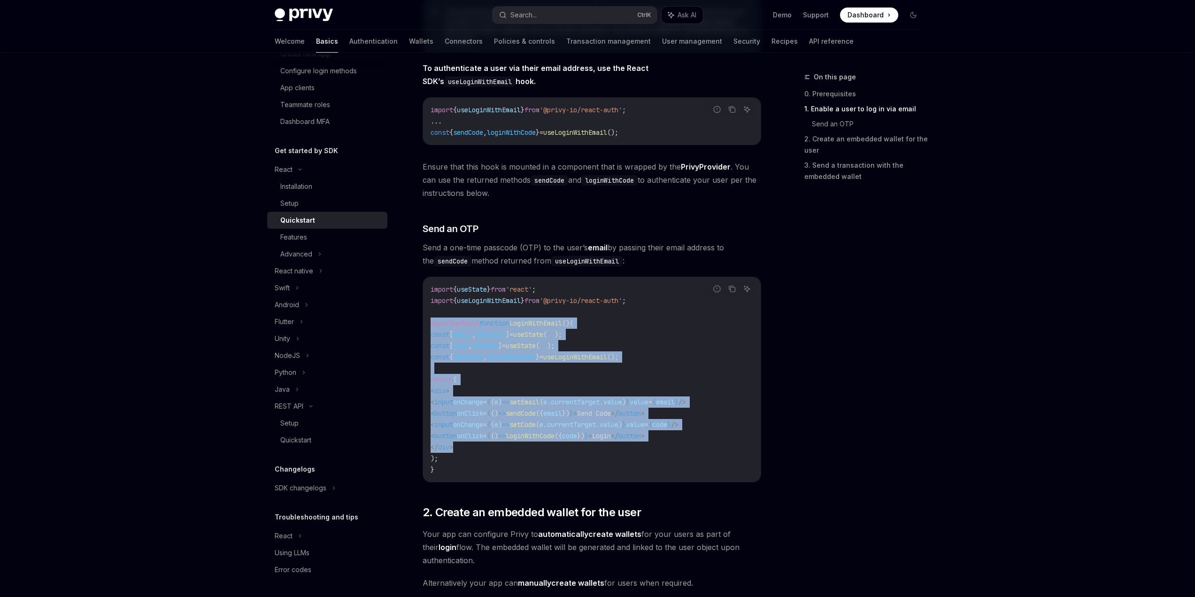
drag, startPoint x: 446, startPoint y: 333, endPoint x: 503, endPoint y: 449, distance: 129.6
click at [503, 449] on div "Report incorrect code Copy Ask AI import { useState } from 'react' ; import { u…" at bounding box center [592, 380] width 339 height 206
click at [503, 449] on code "import { useState } from 'react' ; import { useLoginWithEmail } from '@privy-io…" at bounding box center [592, 380] width 323 height 192
drag, startPoint x: 503, startPoint y: 453, endPoint x: 428, endPoint y: 318, distance: 153.5
click at [428, 318] on div "import { useState } from 'react' ; import { useLoginWithEmail } from '@privy-io…" at bounding box center [592, 379] width 338 height 205
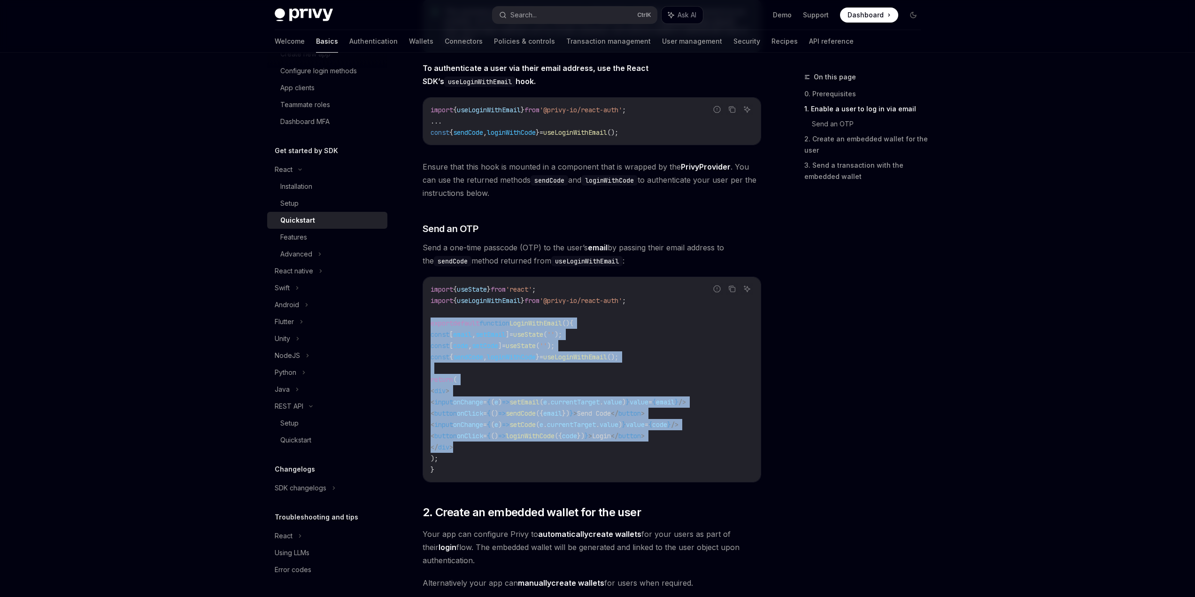
click at [428, 318] on div "import { useState } from 'react' ; import { useLoginWithEmail } from '@privy-io…" at bounding box center [592, 379] width 338 height 205
drag, startPoint x: 428, startPoint y: 326, endPoint x: 467, endPoint y: 469, distance: 147.4
click at [467, 469] on div "import { useState } from 'react' ; import { useLoginWithEmail } from '@privy-io…" at bounding box center [592, 379] width 338 height 205
click at [467, 469] on code "import { useState } from 'react' ; import { useLoginWithEmail } from '@privy-io…" at bounding box center [592, 380] width 323 height 192
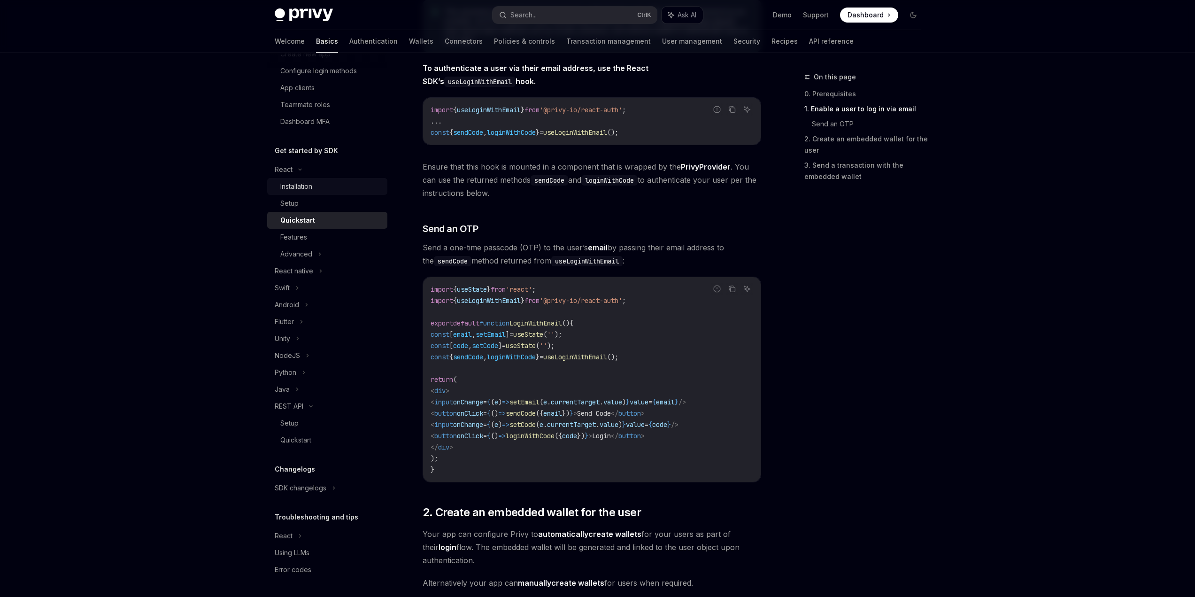
click at [312, 188] on div "Installation" at bounding box center [296, 186] width 32 height 11
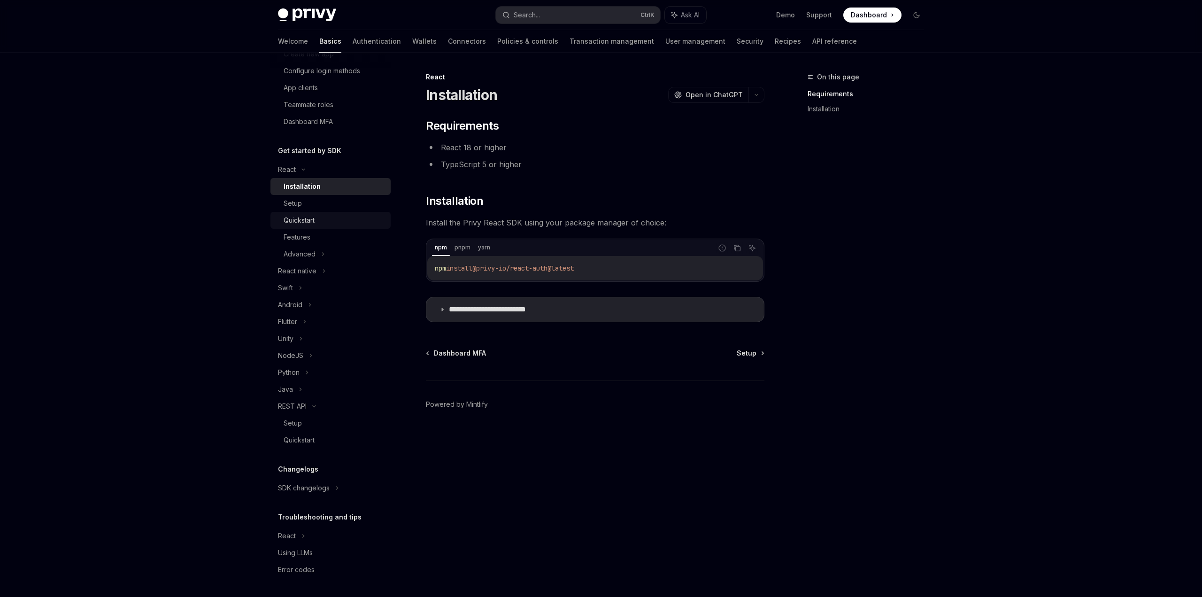
click at [329, 224] on div "Quickstart" at bounding box center [334, 220] width 101 height 11
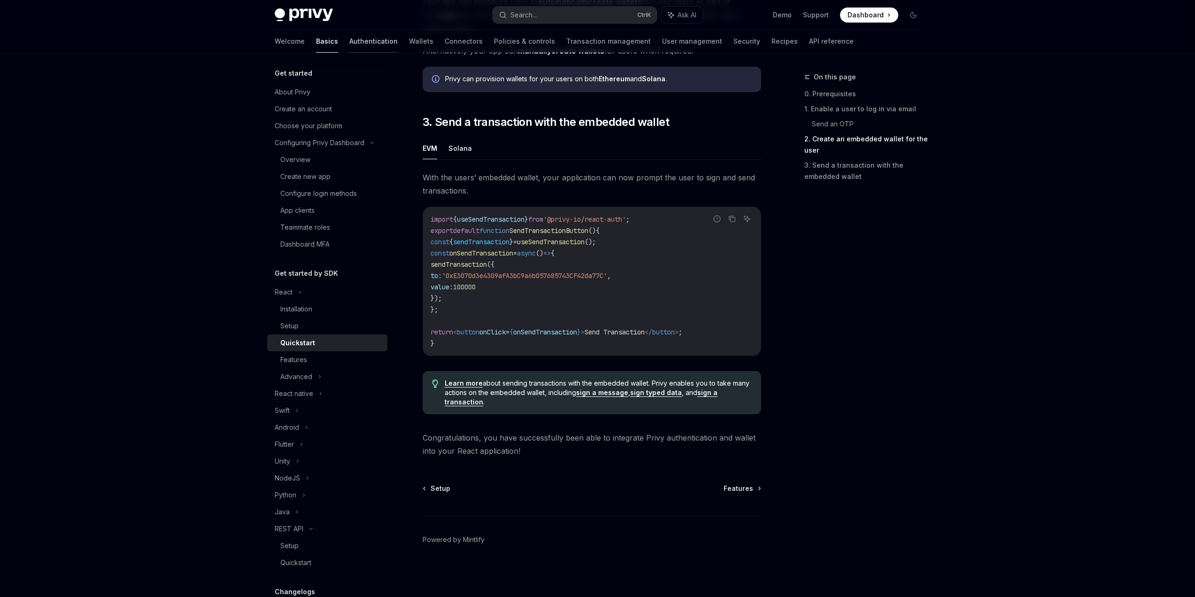
click at [349, 42] on link "Authentication" at bounding box center [373, 41] width 48 height 23
type textarea "*"
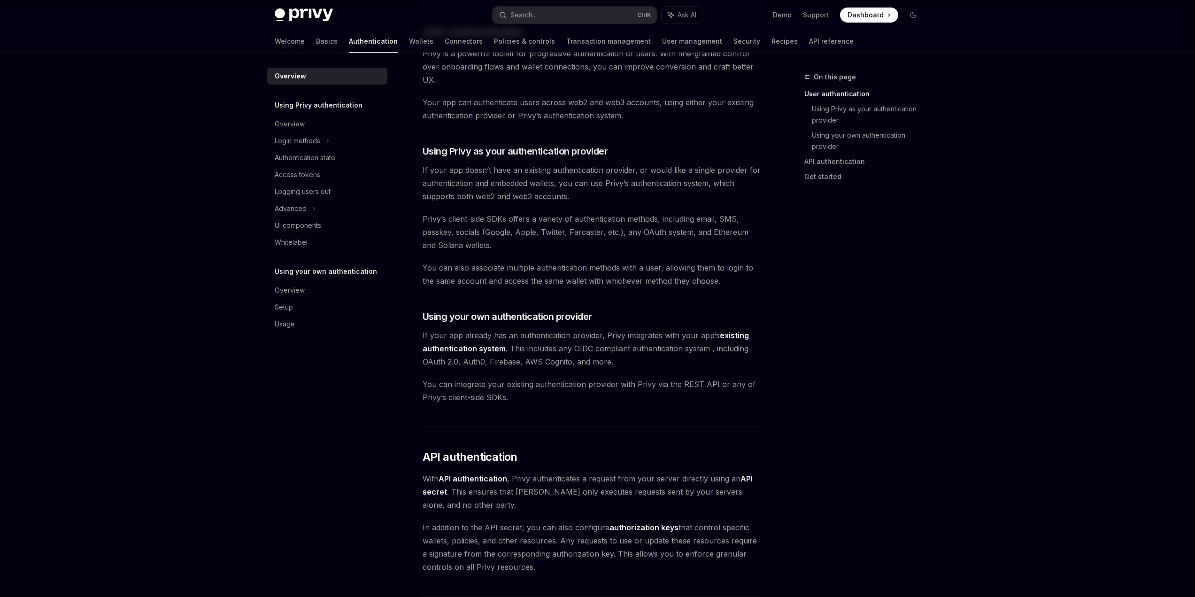
drag, startPoint x: 479, startPoint y: 119, endPoint x: 478, endPoint y: 147, distance: 27.7
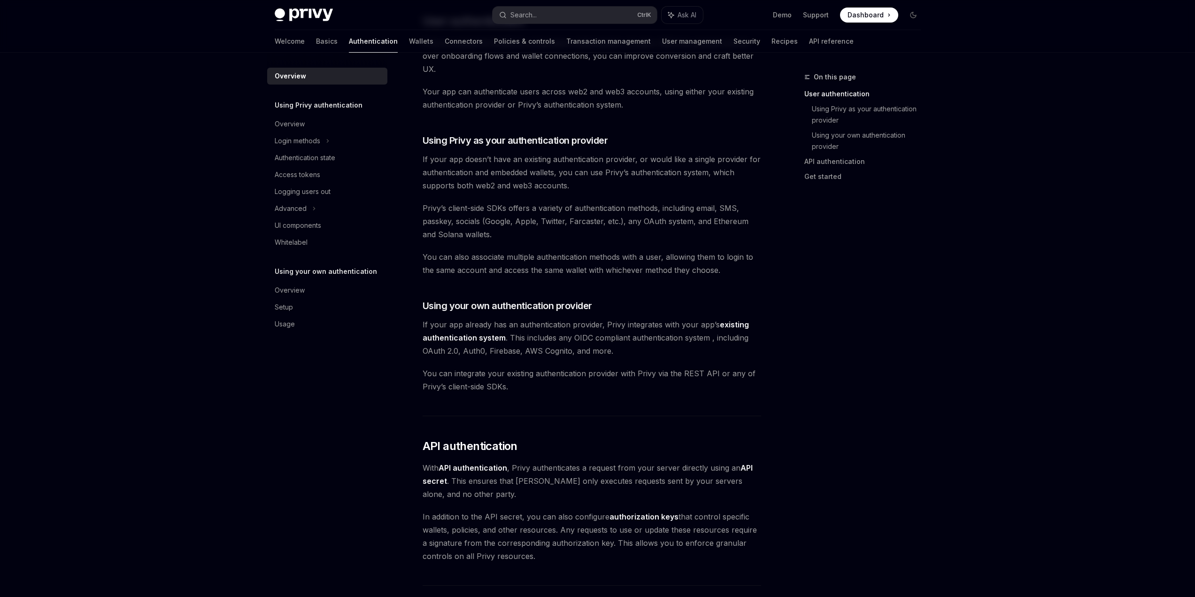
click at [464, 164] on span "If your app doesn’t have an existing authentication provider, or would like a s…" at bounding box center [592, 172] width 339 height 39
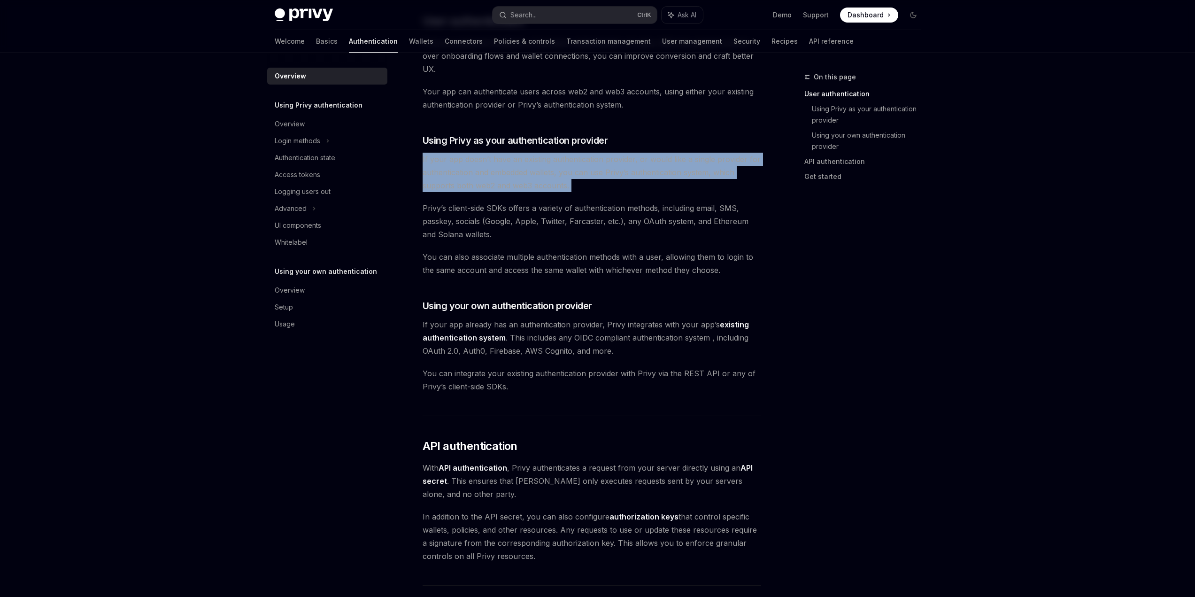
click at [464, 164] on span "If your app doesn’t have an existing authentication provider, or would like a s…" at bounding box center [592, 172] width 339 height 39
click at [549, 172] on span "If your app doesn’t have an existing authentication provider, or would like a s…" at bounding box center [592, 172] width 339 height 39
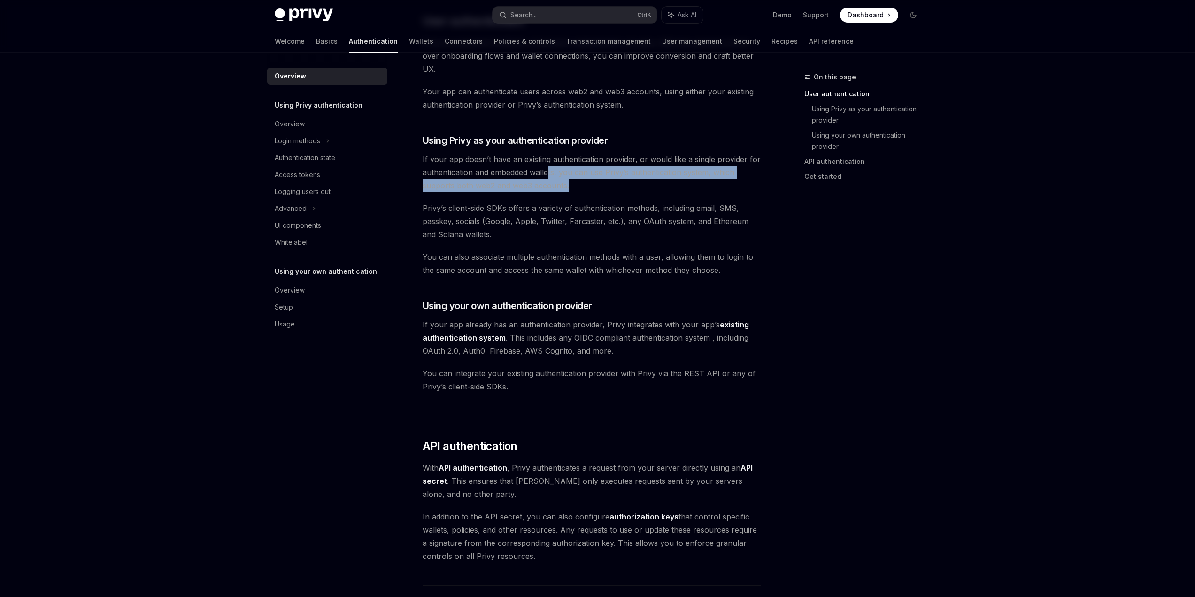
drag, startPoint x: 549, startPoint y: 172, endPoint x: 580, endPoint y: 189, distance: 35.5
click at [580, 189] on span "If your app doesn’t have an existing authentication provider, or would like a s…" at bounding box center [592, 172] width 339 height 39
drag, startPoint x: 583, startPoint y: 189, endPoint x: 591, endPoint y: 174, distance: 16.8
click at [591, 174] on span "If your app doesn’t have an existing authentication provider, or would like a s…" at bounding box center [592, 172] width 339 height 39
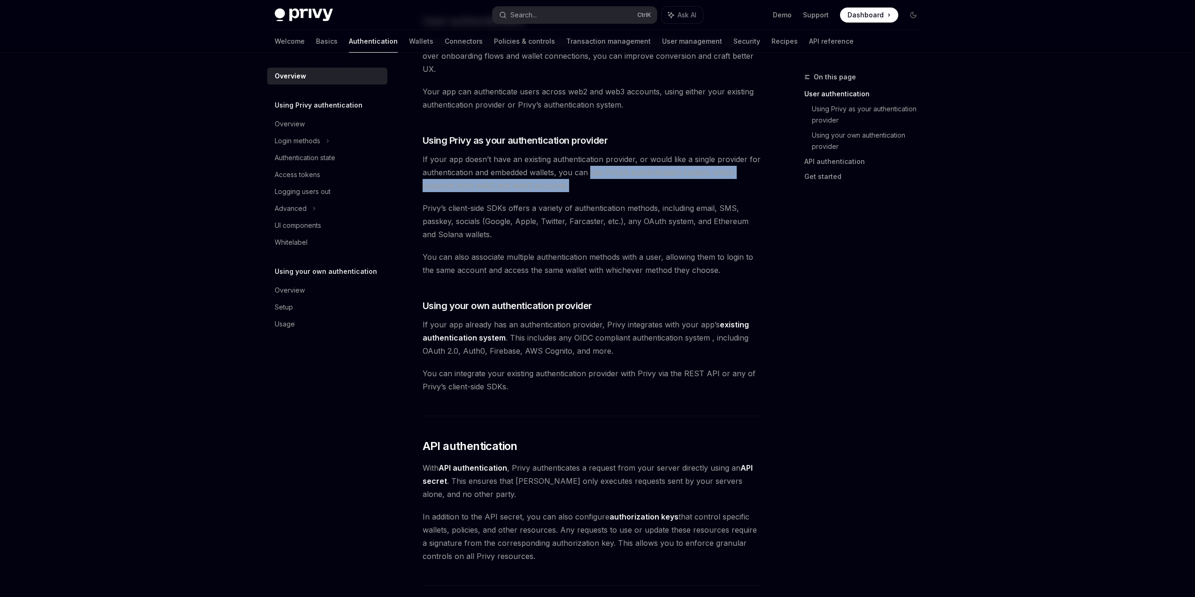
click at [591, 174] on span "If your app doesn’t have an existing authentication provider, or would like a s…" at bounding box center [592, 172] width 339 height 39
click at [514, 210] on span "Privy’s client-side SDKs offers a variety of authentication methods, including …" at bounding box center [592, 220] width 339 height 39
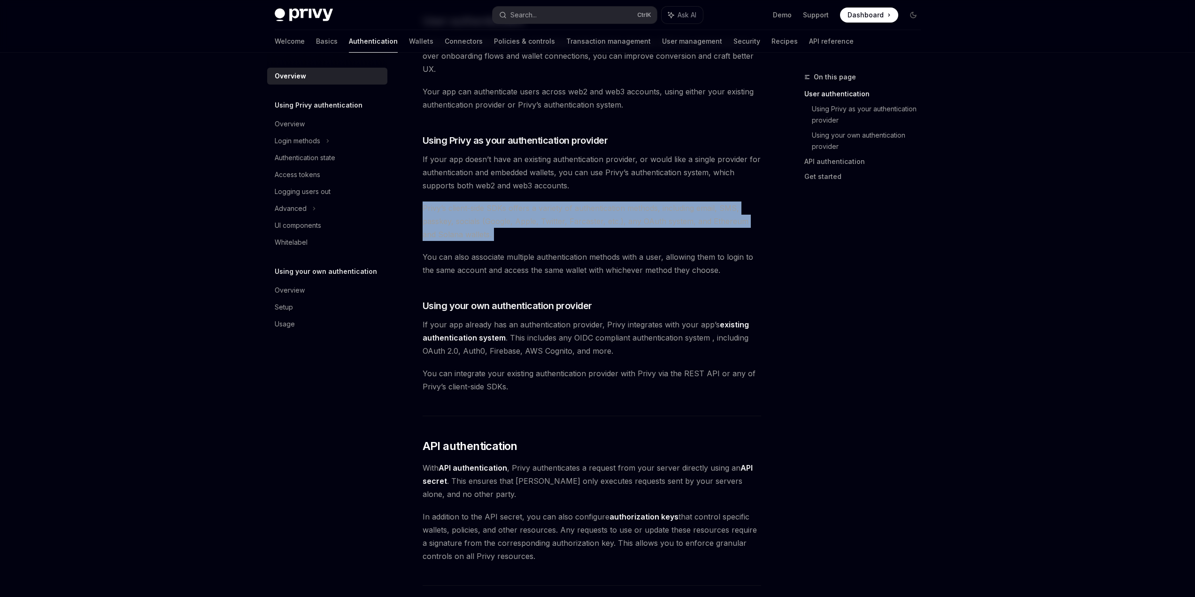
click at [514, 210] on span "Privy’s client-side SDKs offers a variety of authentication methods, including …" at bounding box center [592, 220] width 339 height 39
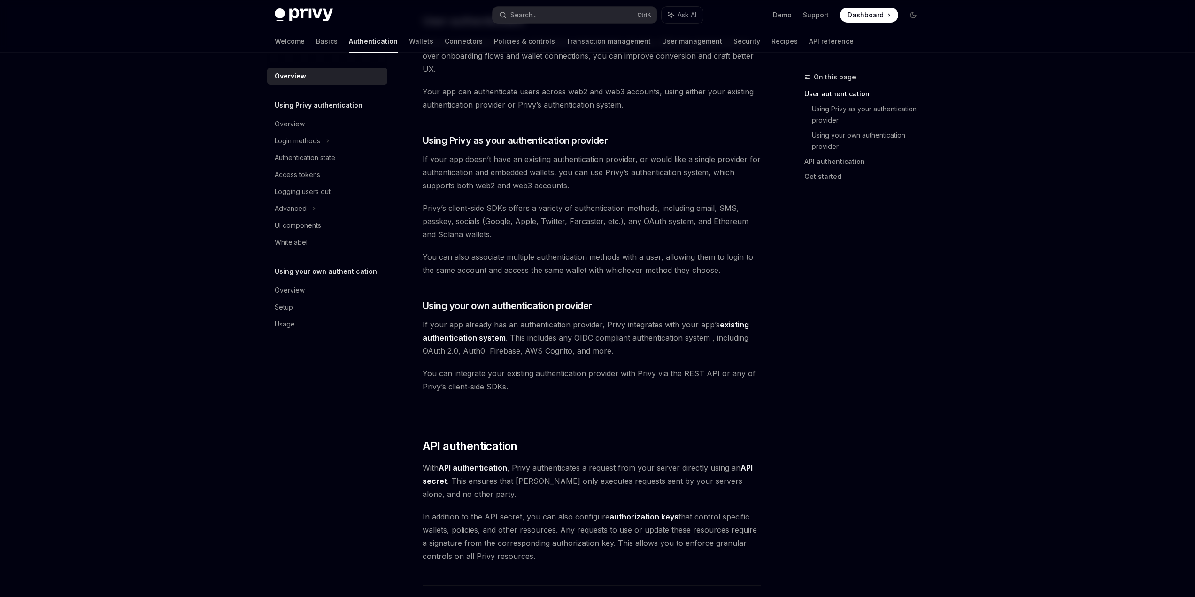
click at [539, 266] on span "You can also associate multiple authentication methods with a user, allowing th…" at bounding box center [592, 263] width 339 height 26
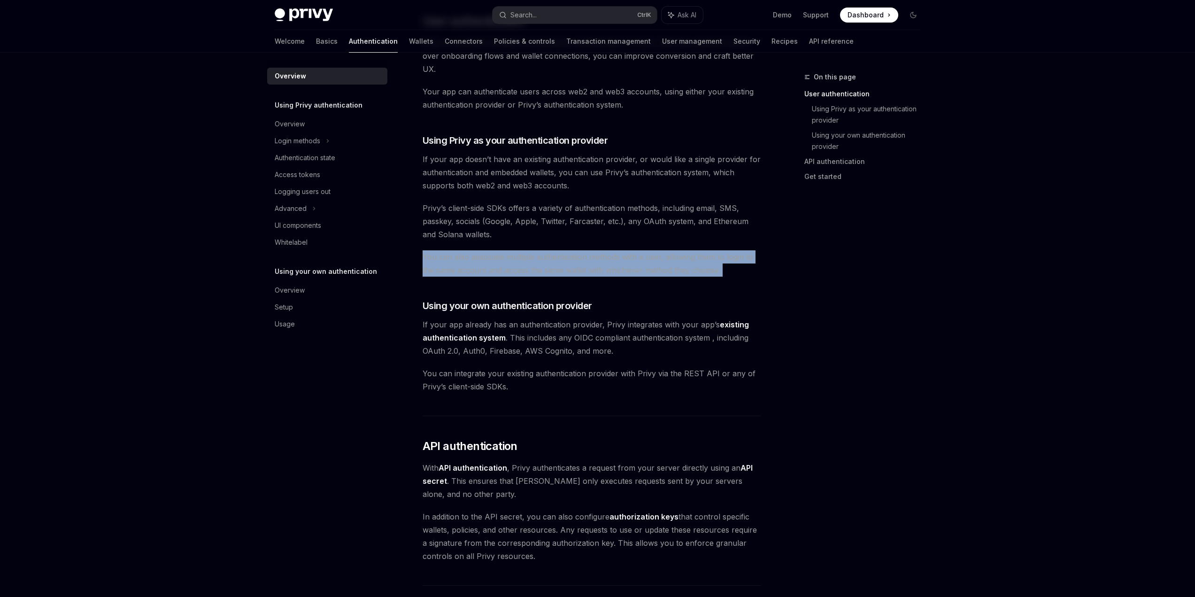
click at [539, 266] on span "You can also associate multiple authentication methods with a user, allowing th…" at bounding box center [592, 263] width 339 height 26
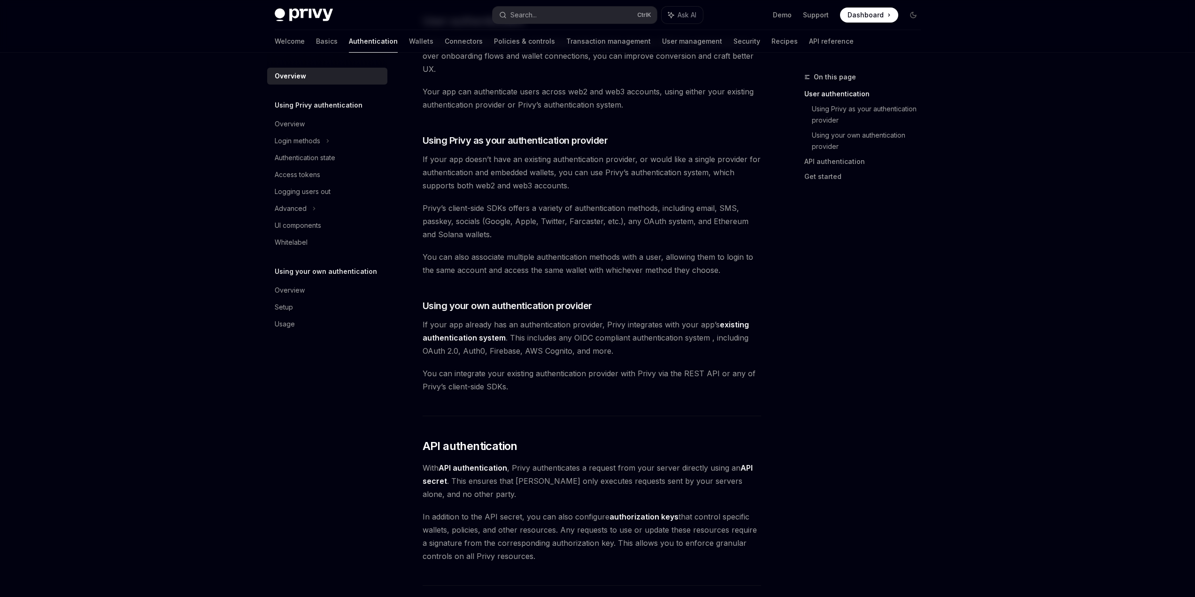
click at [510, 324] on span "If your app already has an authentication provider, Privy integrates with your …" at bounding box center [592, 337] width 339 height 39
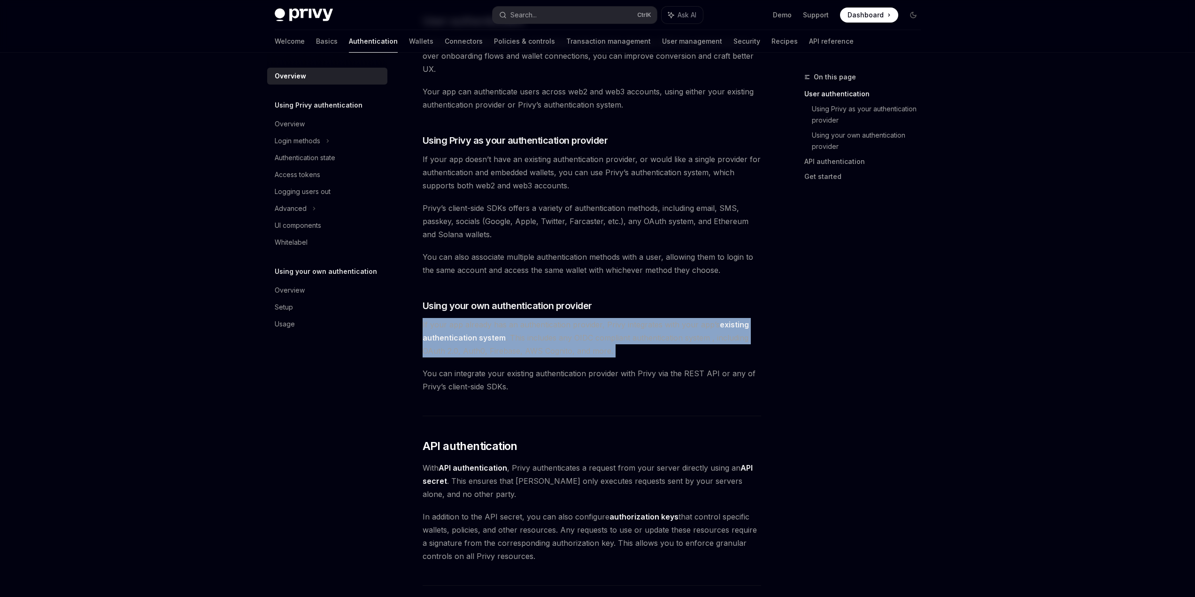
click at [510, 324] on span "If your app already has an authentication provider, Privy integrates with your …" at bounding box center [592, 337] width 339 height 39
click at [573, 332] on span "If your app already has an authentication provider, Privy integrates with your …" at bounding box center [592, 337] width 339 height 39
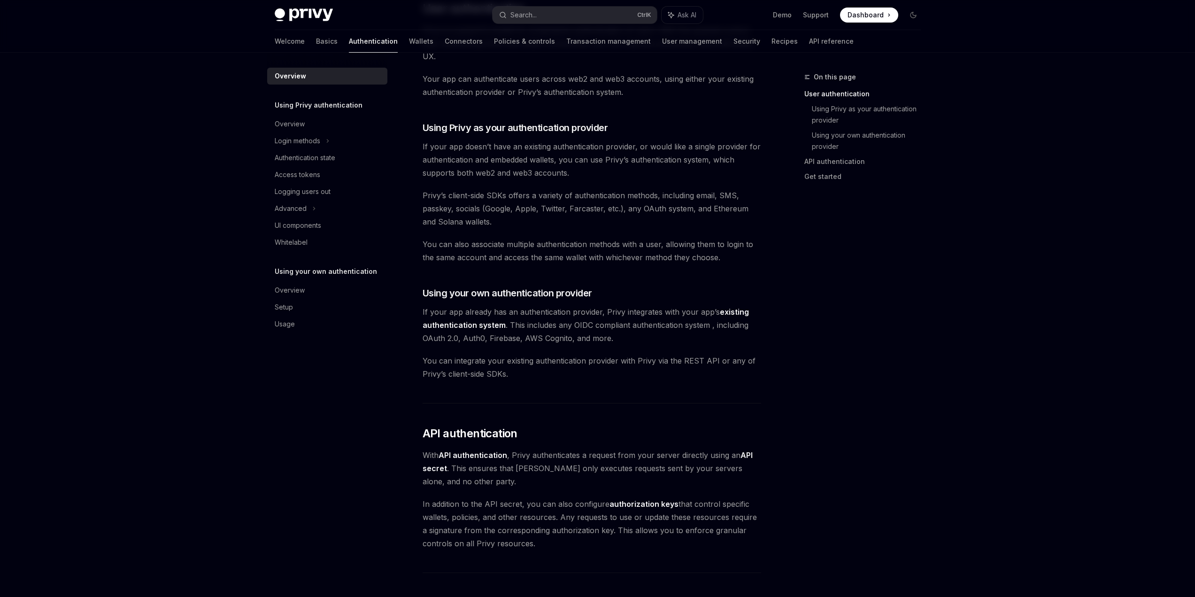
drag, startPoint x: 550, startPoint y: 328, endPoint x: 546, endPoint y: 341, distance: 14.1
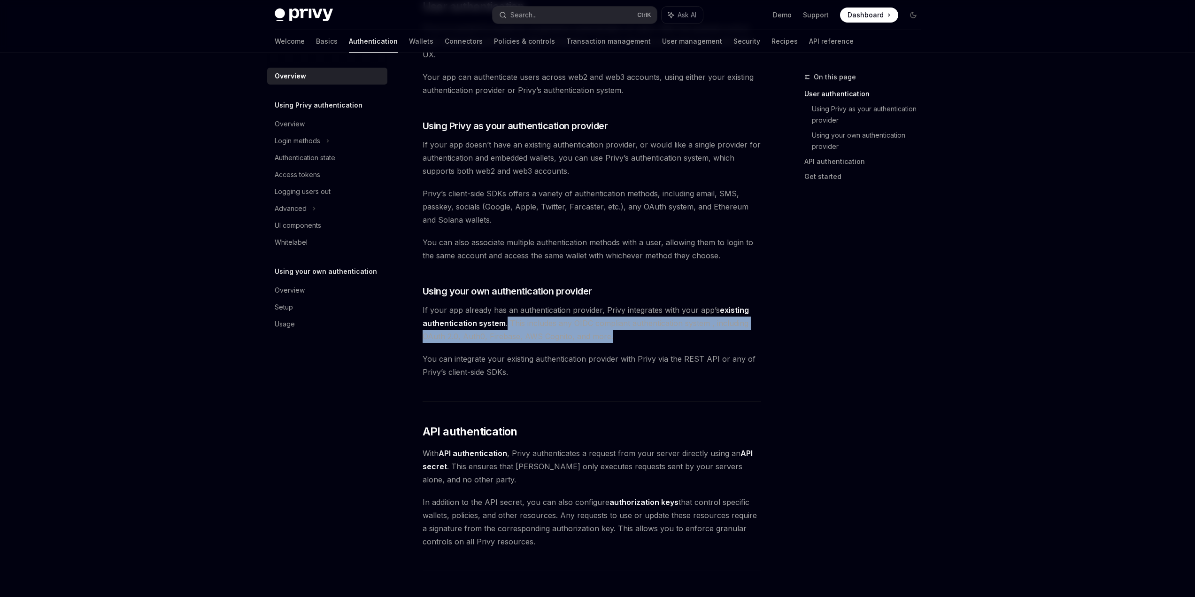
drag, startPoint x: 632, startPoint y: 338, endPoint x: 506, endPoint y: 326, distance: 126.4
click at [506, 326] on span "If your app already has an authentication provider, Privy integrates with your …" at bounding box center [592, 322] width 339 height 39
click at [506, 338] on span "If your app already has an authentication provider, Privy integrates with your …" at bounding box center [592, 322] width 339 height 39
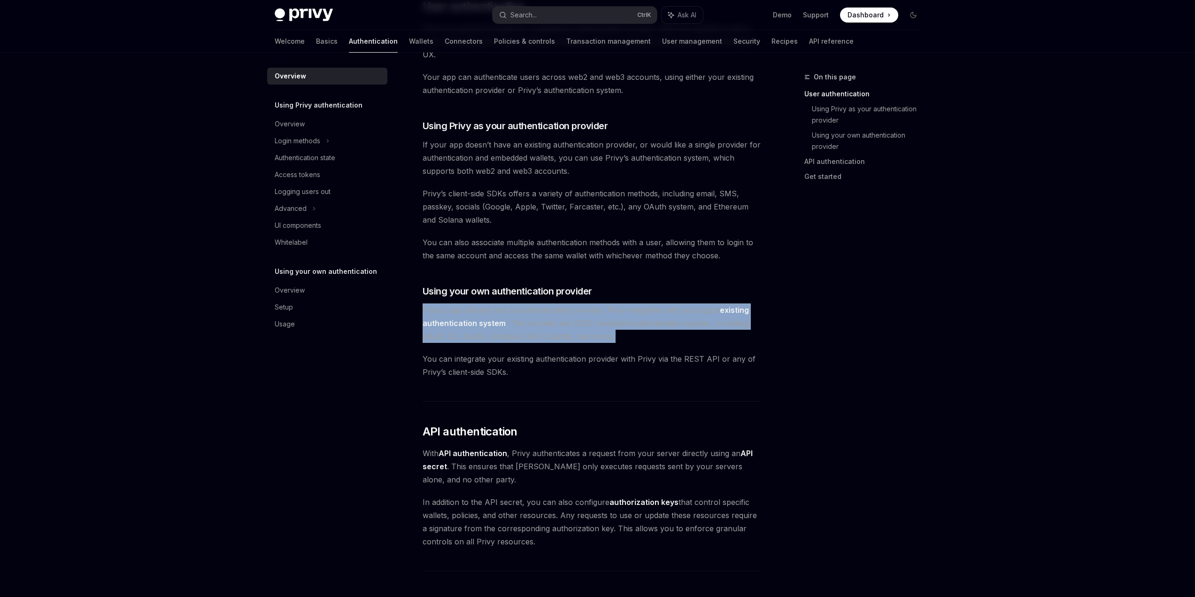
click at [506, 338] on span "If your app already has an authentication provider, Privy integrates with your …" at bounding box center [592, 322] width 339 height 39
click at [511, 338] on span "If your app already has an authentication provider, Privy integrates with your …" at bounding box center [592, 322] width 339 height 39
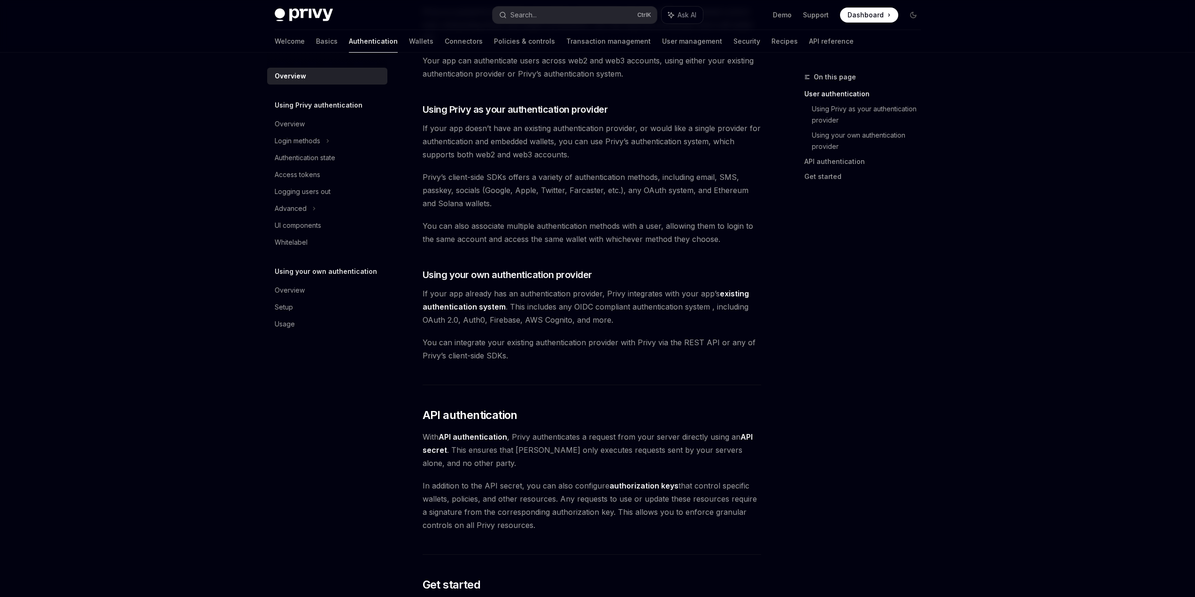
scroll to position [403, 0]
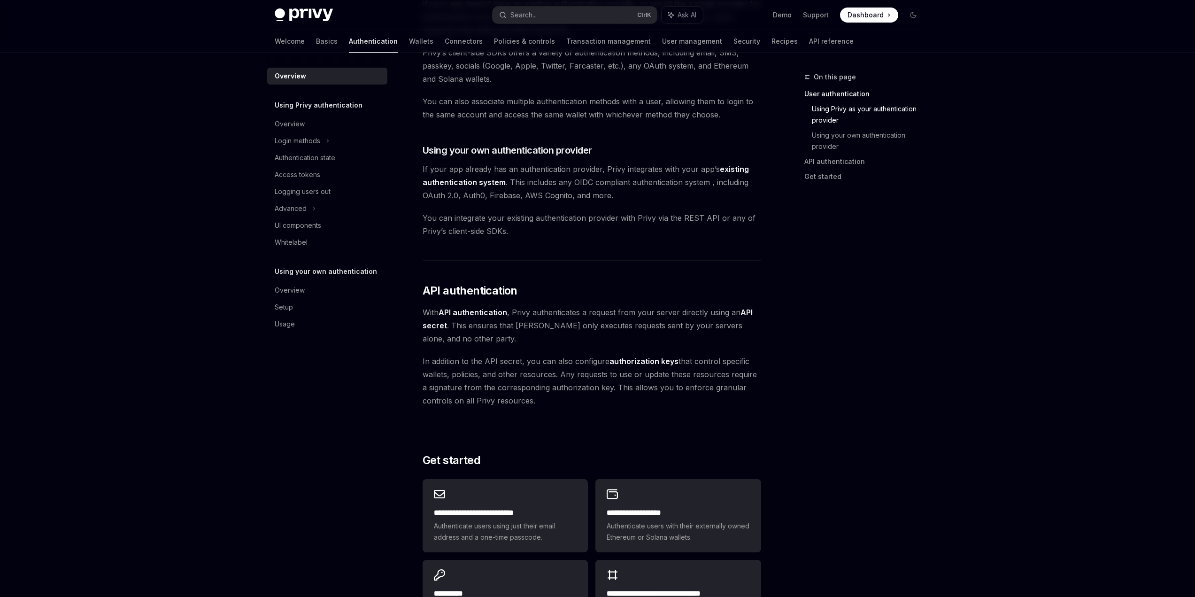
click at [505, 319] on span "With API authentication , Privy authenticates a request from your server direct…" at bounding box center [592, 325] width 339 height 39
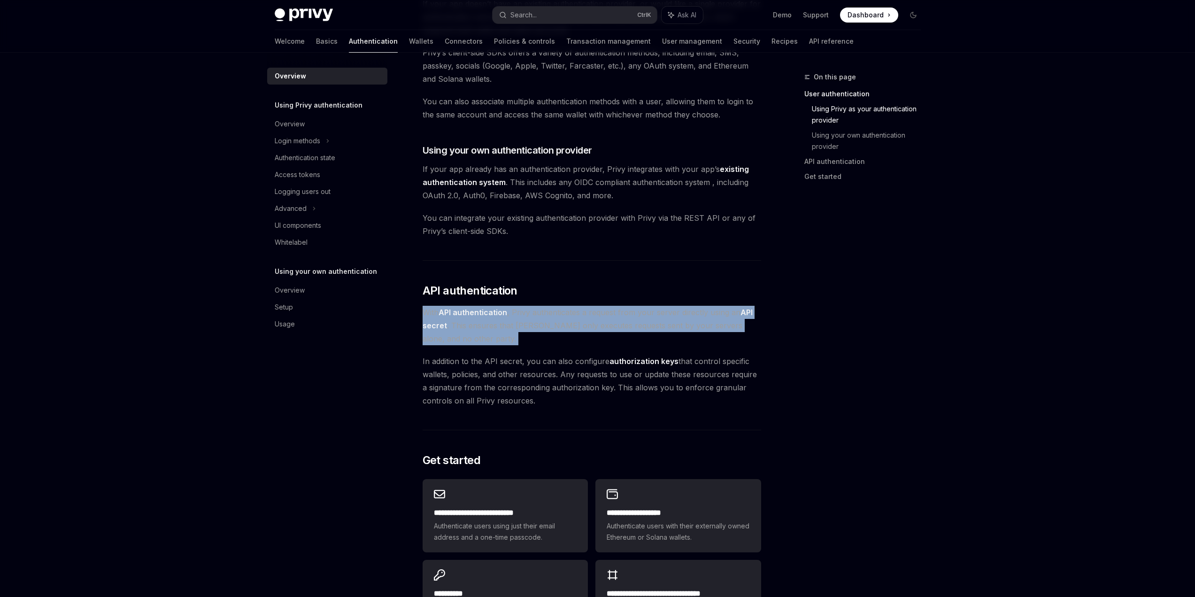
click at [505, 319] on span "With API authentication , Privy authenticates a request from your server direct…" at bounding box center [592, 325] width 339 height 39
click at [515, 313] on span "With API authentication , Privy authenticates a request from your server direct…" at bounding box center [592, 325] width 339 height 39
click at [511, 311] on span "With API authentication , Privy authenticates a request from your server direct…" at bounding box center [592, 325] width 339 height 39
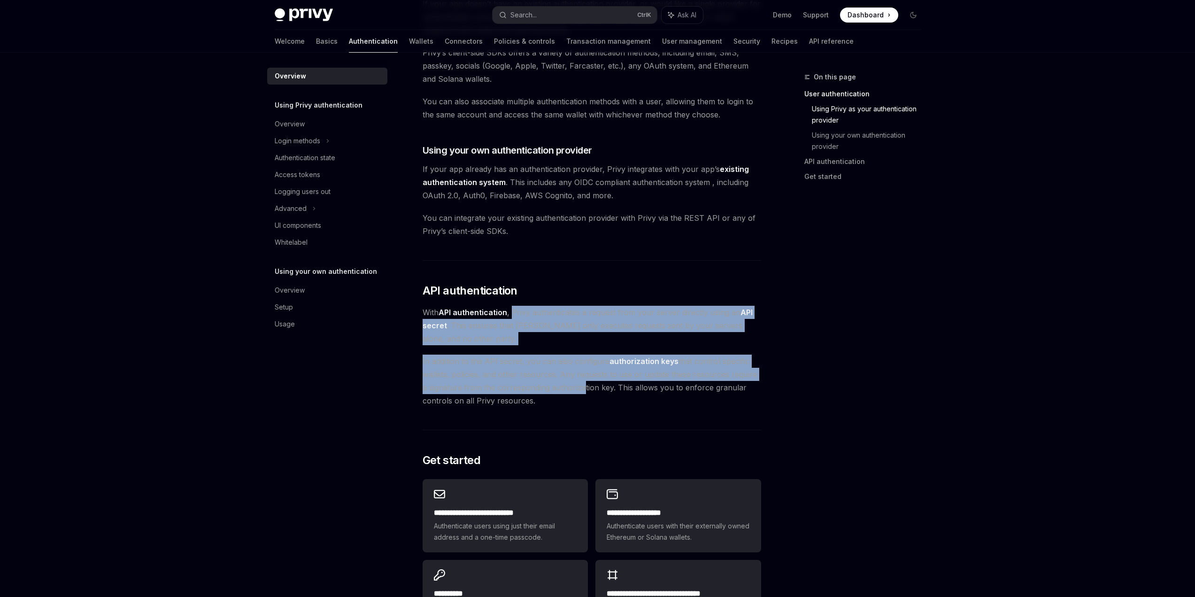
drag, startPoint x: 513, startPoint y: 310, endPoint x: 572, endPoint y: 388, distance: 97.2
click at [572, 388] on div "Privy’s wallet system supports granular controls on who can access wallets and …" at bounding box center [592, 169] width 339 height 935
click at [572, 388] on span "In addition to the API secret, you can also configure authorization keys that c…" at bounding box center [592, 381] width 339 height 53
drag, startPoint x: 563, startPoint y: 384, endPoint x: 511, endPoint y: 311, distance: 89.8
click at [511, 311] on div "Privy’s wallet system supports granular controls on who can access wallets and …" at bounding box center [592, 169] width 339 height 935
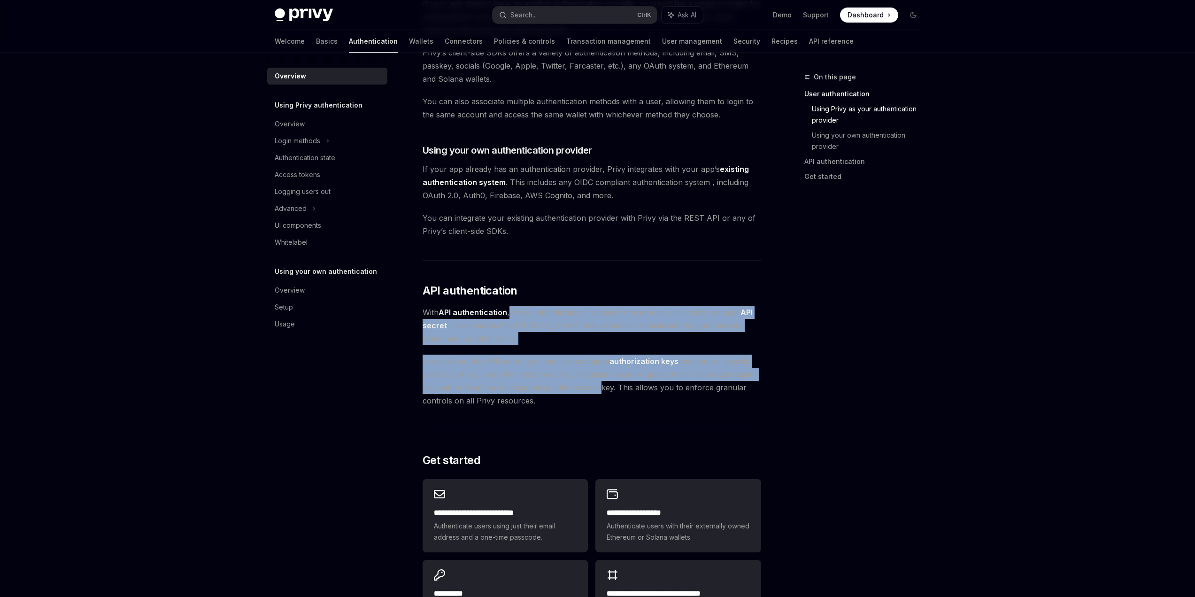
click at [511, 311] on span "With API authentication , Privy authenticates a request from your server direct…" at bounding box center [592, 325] width 339 height 39
drag, startPoint x: 511, startPoint y: 311, endPoint x: 542, endPoint y: 401, distance: 95.5
click at [542, 401] on div "Privy’s wallet system supports granular controls on who can access wallets and …" at bounding box center [592, 169] width 339 height 935
click at [542, 401] on span "In addition to the API secret, you can also configure authorization keys that c…" at bounding box center [592, 381] width 339 height 53
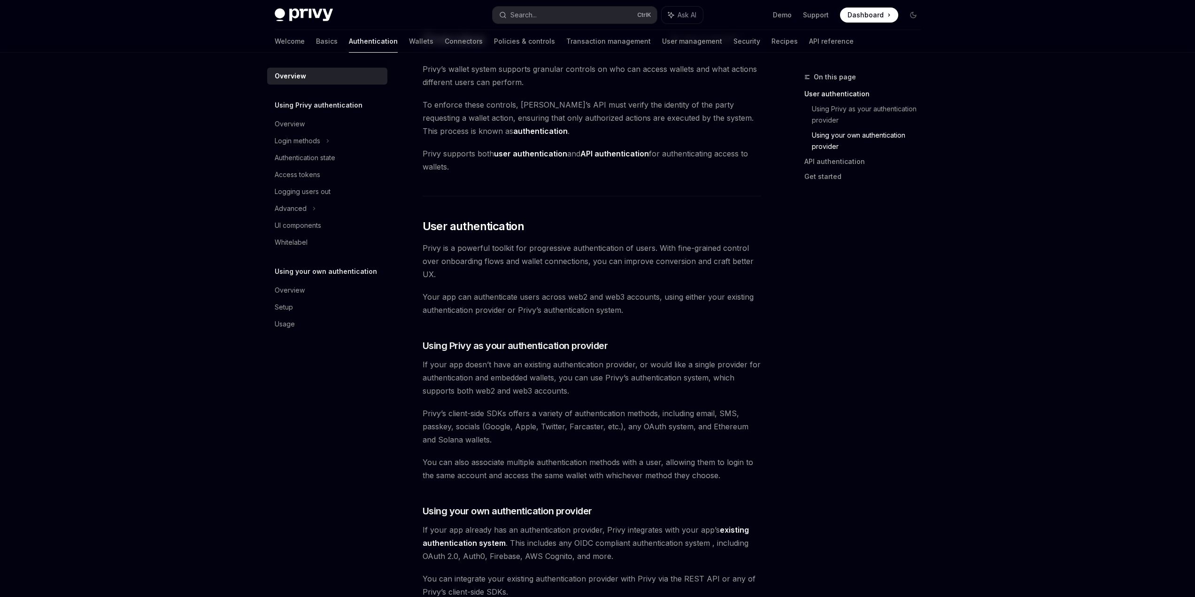
scroll to position [0, 0]
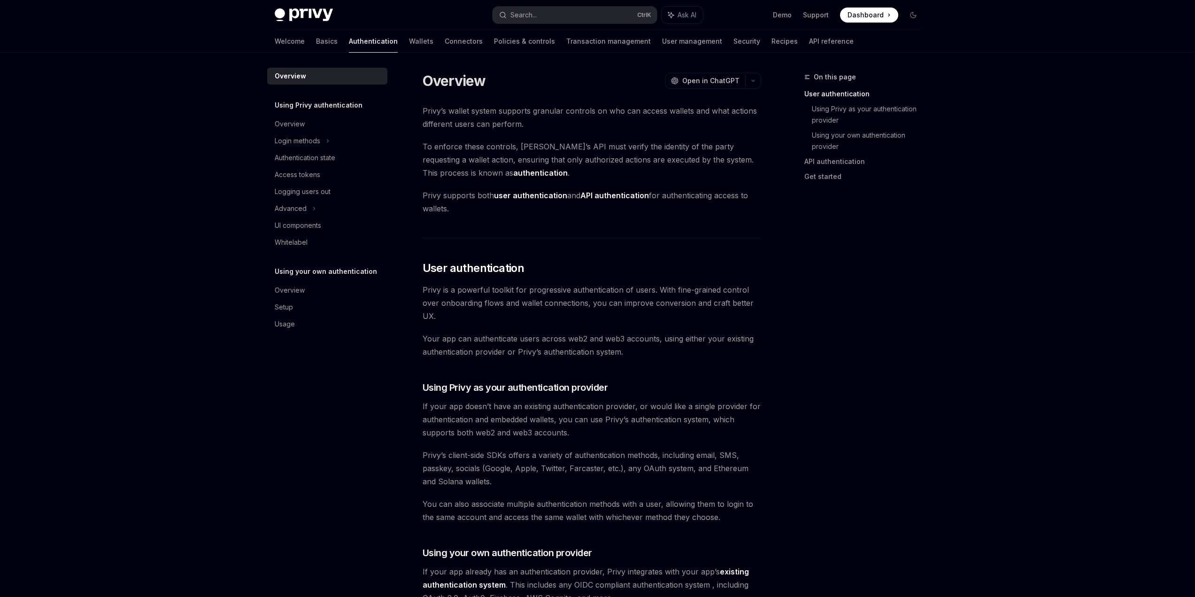
drag, startPoint x: 646, startPoint y: 488, endPoint x: 648, endPoint y: 356, distance: 132.5
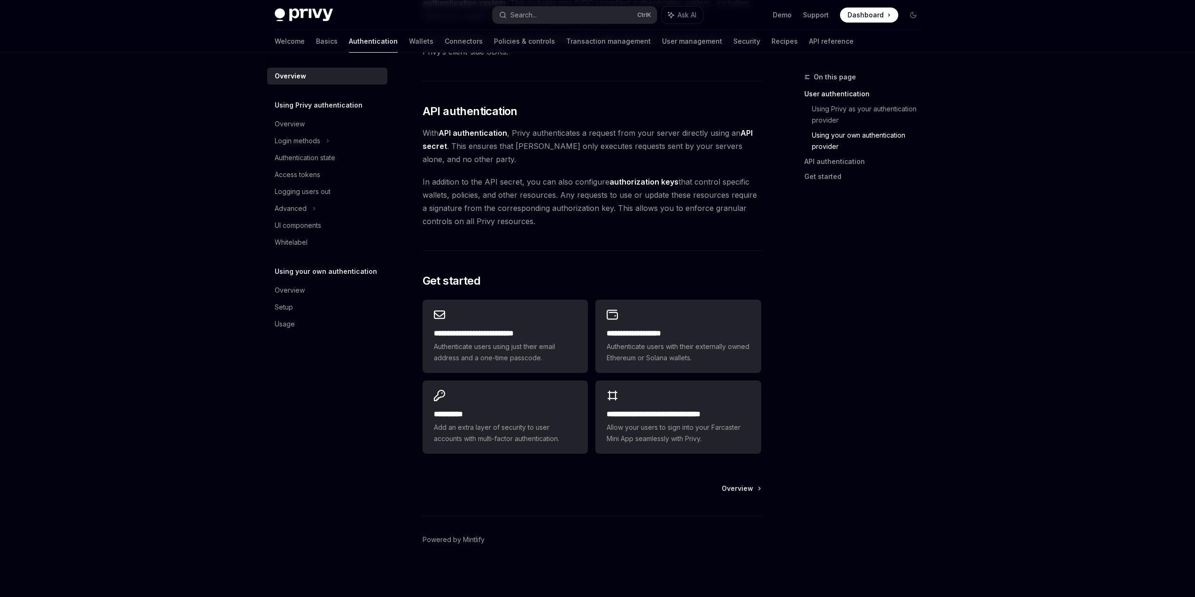
drag, startPoint x: 835, startPoint y: 486, endPoint x: 815, endPoint y: 552, distance: 69.0
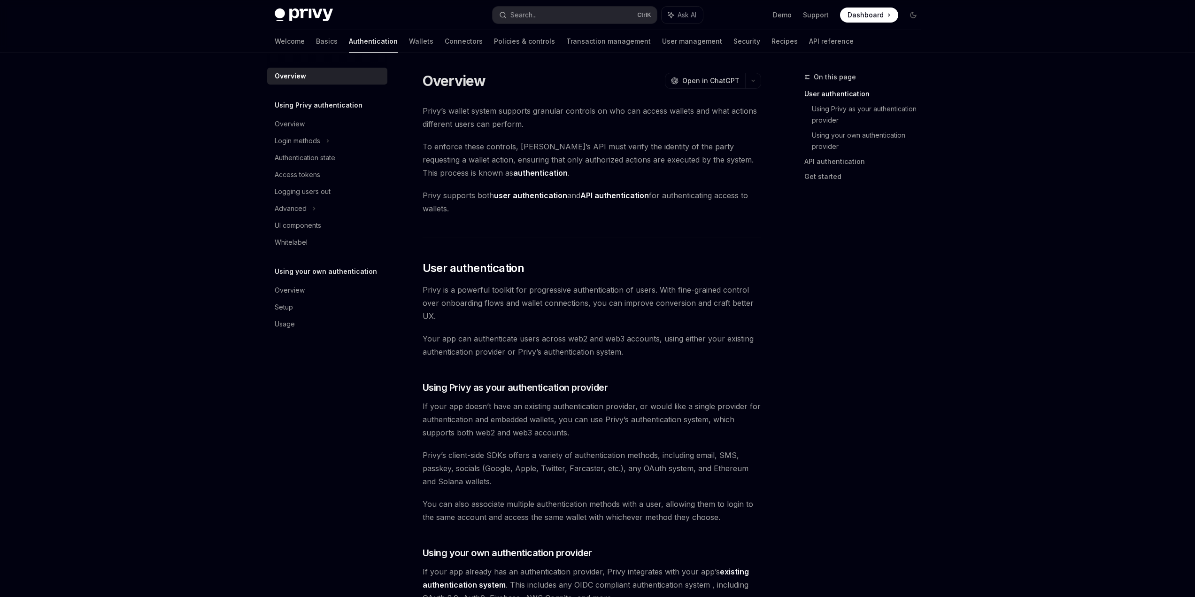
drag, startPoint x: 819, startPoint y: 534, endPoint x: 786, endPoint y: 285, distance: 250.6
drag, startPoint x: 821, startPoint y: 434, endPoint x: 818, endPoint y: 252, distance: 182.7
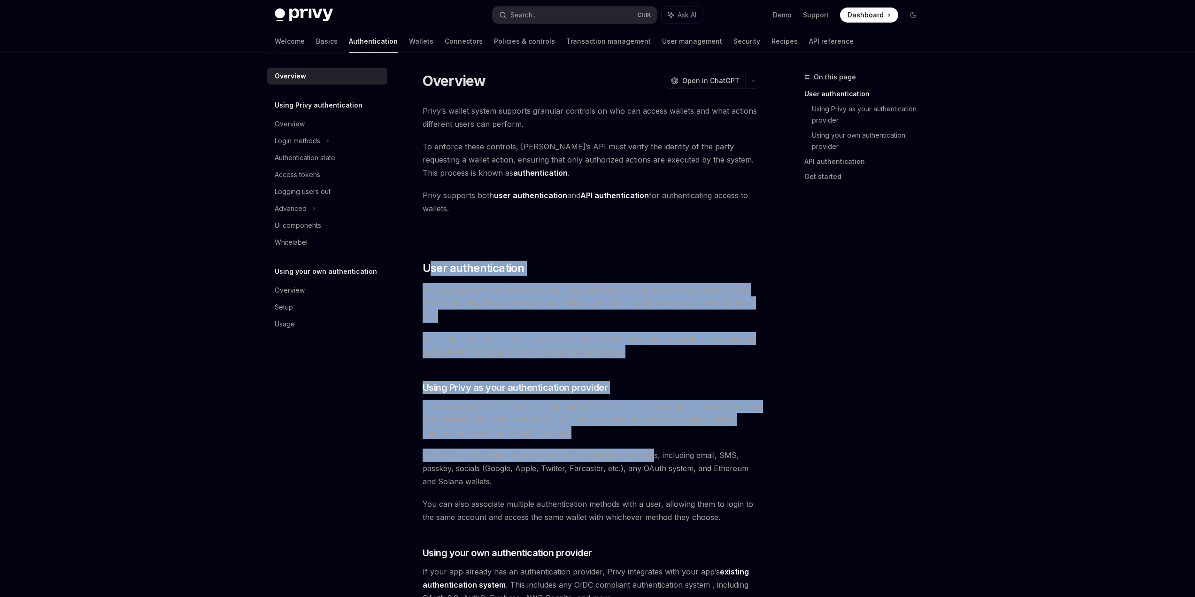
drag, startPoint x: 428, startPoint y: 269, endPoint x: 651, endPoint y: 456, distance: 291.7
click at [651, 456] on div "Privy’s wallet system supports granular controls on who can access wallets and …" at bounding box center [592, 571] width 339 height 935
click at [651, 456] on span "Privy’s client-side SDKs offers a variety of authentication methods, including …" at bounding box center [592, 468] width 339 height 39
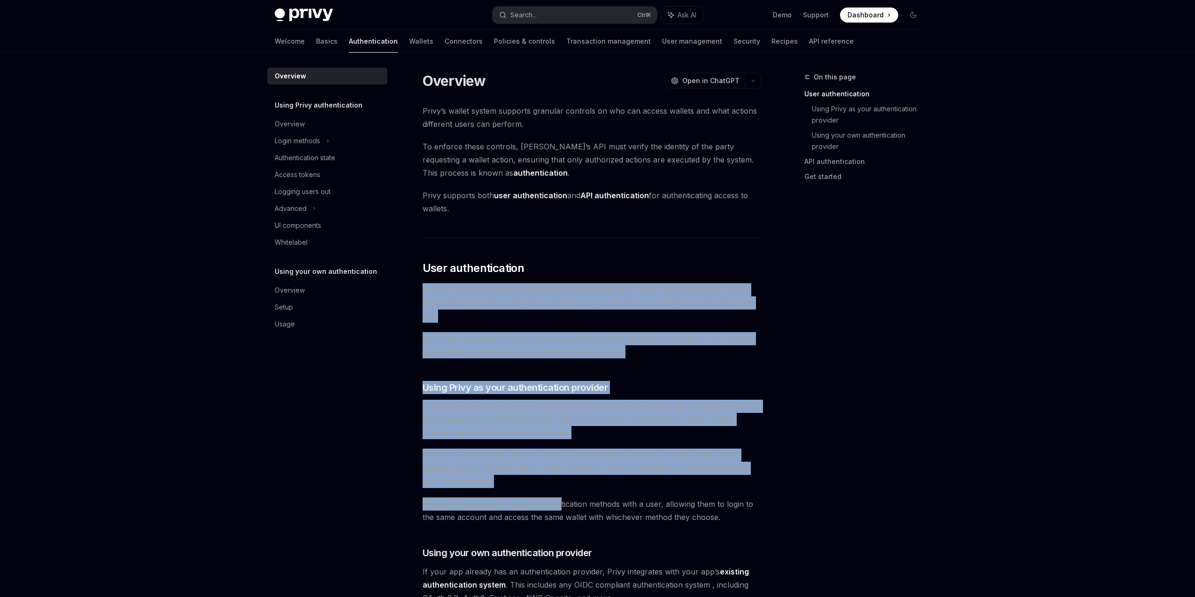
drag, startPoint x: 502, startPoint y: 461, endPoint x: 421, endPoint y: 276, distance: 202.1
click at [647, 469] on span "Privy’s client-side SDKs offers a variety of authentication methods, including …" at bounding box center [592, 468] width 339 height 39
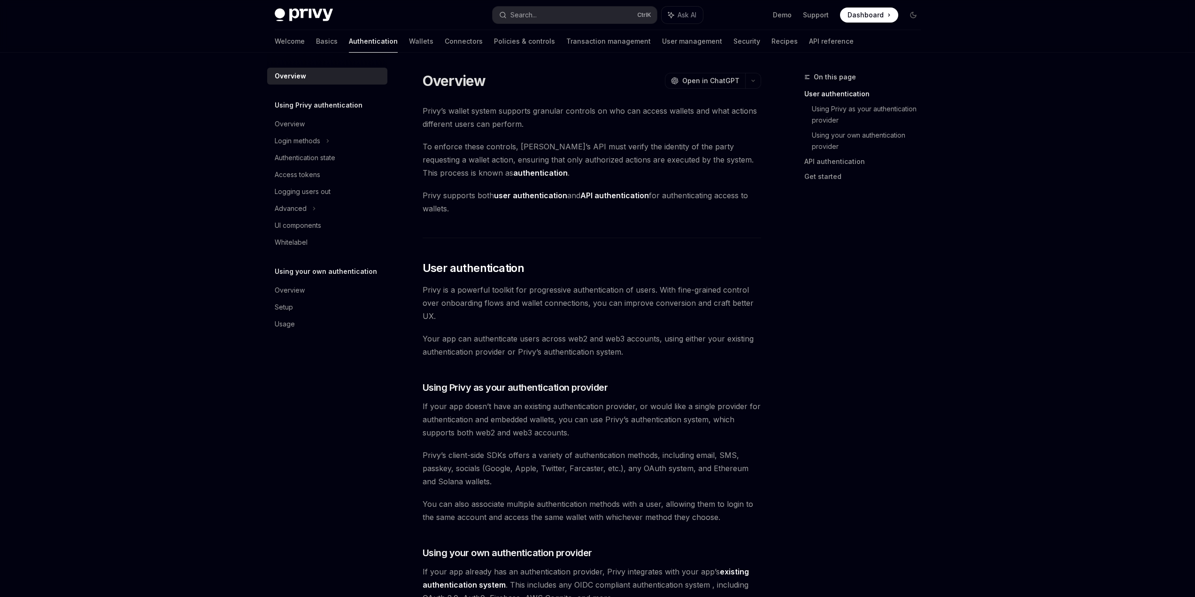
drag, startPoint x: 762, startPoint y: 445, endPoint x: 779, endPoint y: 178, distance: 266.8
